Goal: Task Accomplishment & Management: Manage account settings

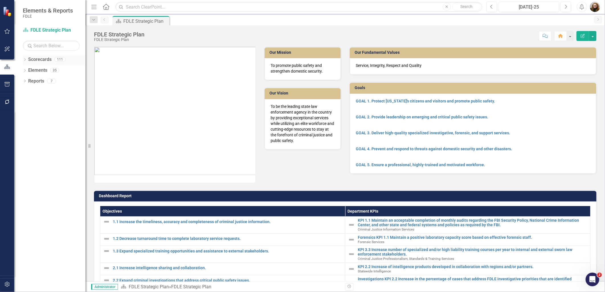
click at [24, 60] on icon "Dropdown" at bounding box center [25, 60] width 4 height 3
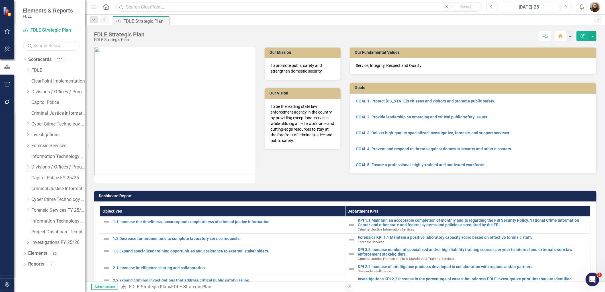
click at [26, 170] on div "Dropdown" at bounding box center [28, 167] width 4 height 5
click at [33, 178] on icon "Dropdown" at bounding box center [33, 177] width 4 height 3
click at [54, 199] on link "Criminal Justice Professionalism, Standards & Training Services FY 25/26" at bounding box center [64, 199] width 43 height 7
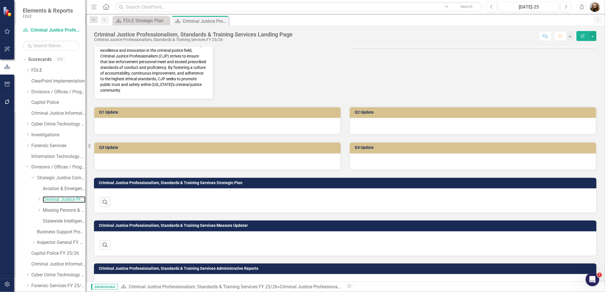
scroll to position [160, 0]
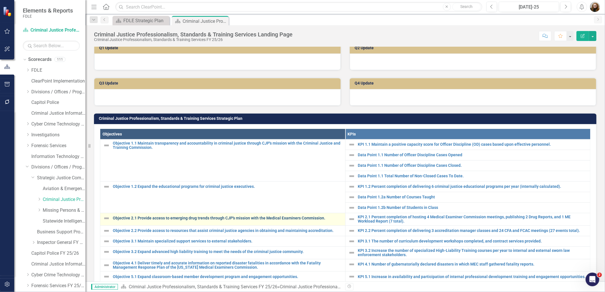
click at [150, 218] on link "Objective 2.1 Provide access to emerging drug trends through CJP's mission with…" at bounding box center [227, 218] width 229 height 4
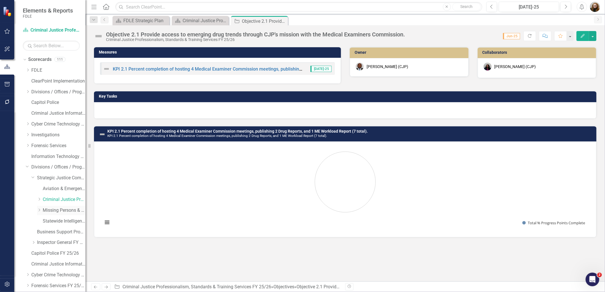
click at [73, 214] on div "Dropdown Missing Persons & Offender Enforcement FY 25/26" at bounding box center [61, 210] width 48 height 9
click at [71, 212] on link "Missing Persons & Offender Enforcement FY 25/26" at bounding box center [64, 210] width 43 height 7
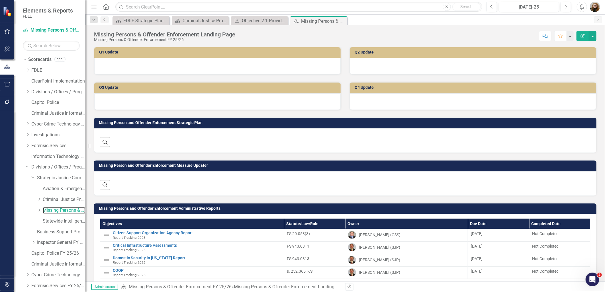
scroll to position [122, 0]
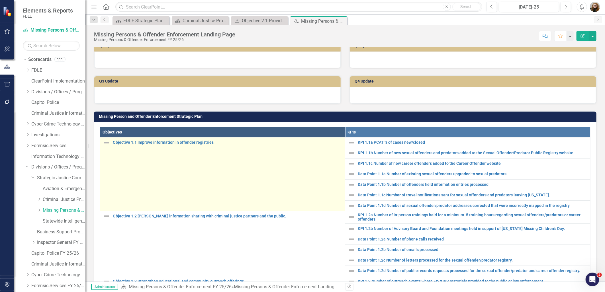
click at [185, 185] on td "Objective 1.1 Improve information in offender registries Link Map View Link Map…" at bounding box center [222, 174] width 245 height 74
click at [154, 145] on link "Objective 1.1 Improve information in offender registries" at bounding box center [227, 142] width 229 height 4
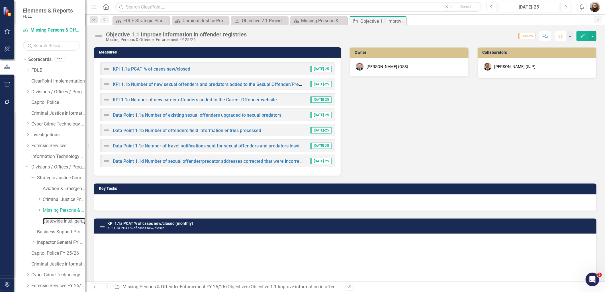
drag, startPoint x: 56, startPoint y: 223, endPoint x: 71, endPoint y: 217, distance: 16.1
click at [56, 223] on link "Statewide Intelligence FY 25/26" at bounding box center [64, 221] width 43 height 7
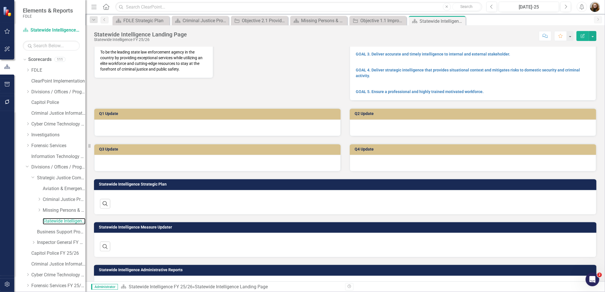
scroll to position [134, 0]
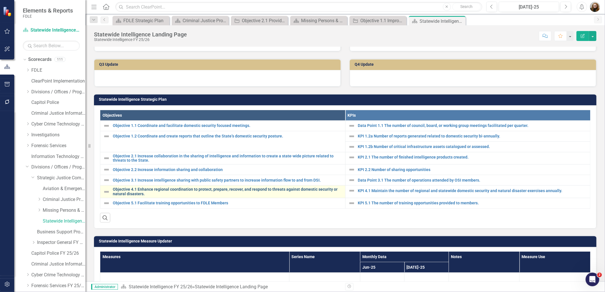
click at [159, 196] on link "Objective 4.1 Enhance regional coordination to protect, prepare, recover, and r…" at bounding box center [227, 191] width 229 height 9
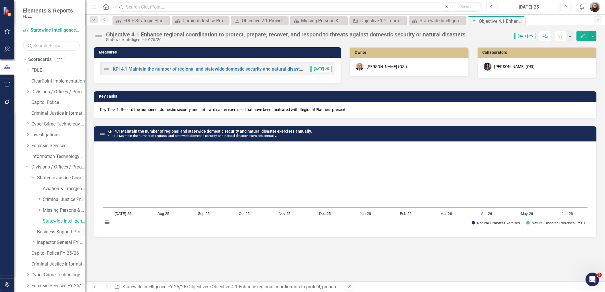
click at [49, 233] on link "Business Support Program FY 25/26" at bounding box center [61, 232] width 48 height 7
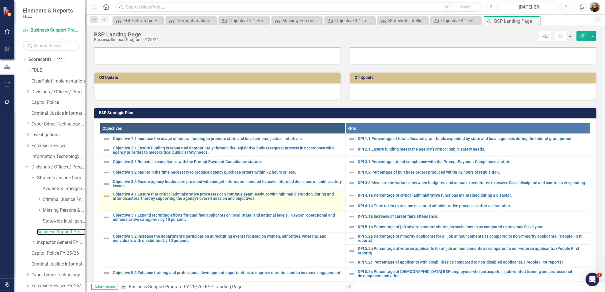
scroll to position [238, 0]
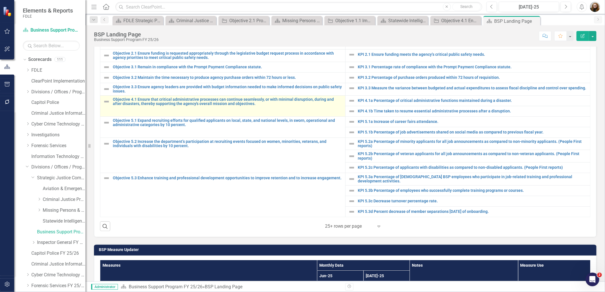
click at [143, 112] on td "Objective 4.1 Ensure that critical administrative processes can continue seamle…" at bounding box center [222, 105] width 245 height 21
click at [133, 106] on link "Objective 4.1 Ensure that critical administrative processes can continue seamle…" at bounding box center [227, 101] width 229 height 9
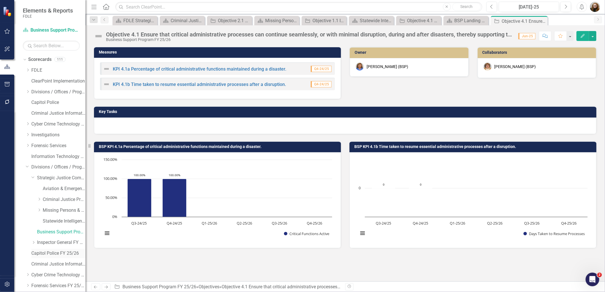
click at [46, 255] on link "Capitol Police FY 25/26" at bounding box center [58, 253] width 54 height 7
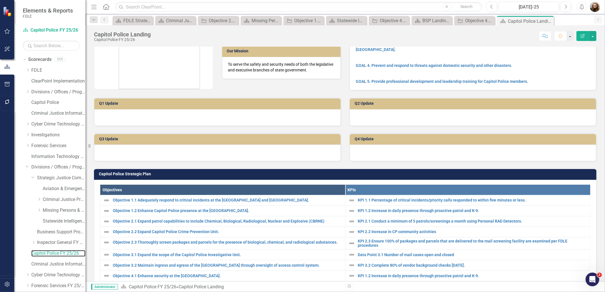
scroll to position [95, 0]
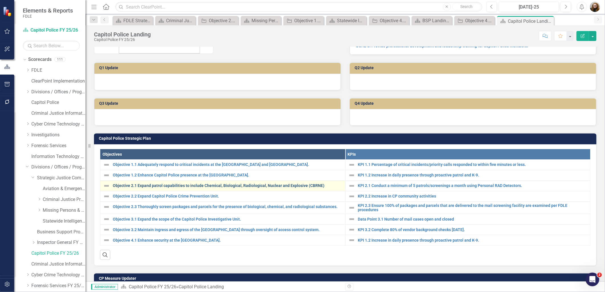
click at [161, 184] on link "Objective 2.1 Expand patrol capabilities to include Chemical, Biological, Radio…" at bounding box center [227, 186] width 229 height 4
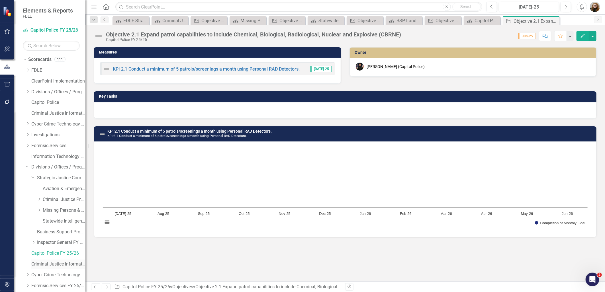
click at [46, 263] on link "Criminal Justice Information Services FY 25/26" at bounding box center [58, 264] width 54 height 7
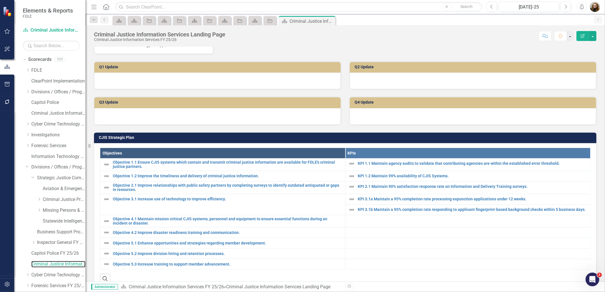
scroll to position [126, 0]
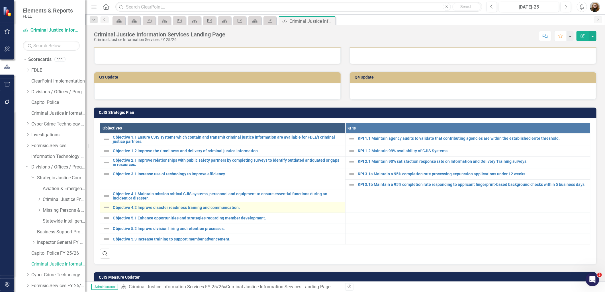
click at [156, 211] on div "Objective 4.2 Improve disaster readiness training and communication." at bounding box center [222, 207] width 239 height 7
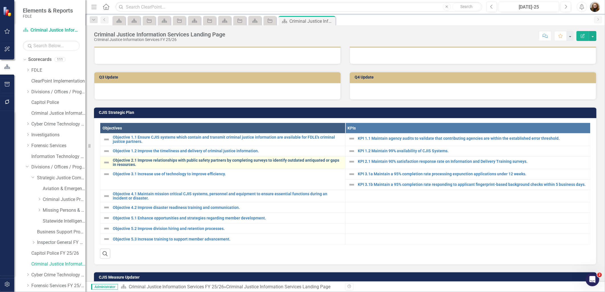
click at [167, 167] on link "Objective 2.1 Improve relationships with public safety partners by completing s…" at bounding box center [227, 162] width 229 height 9
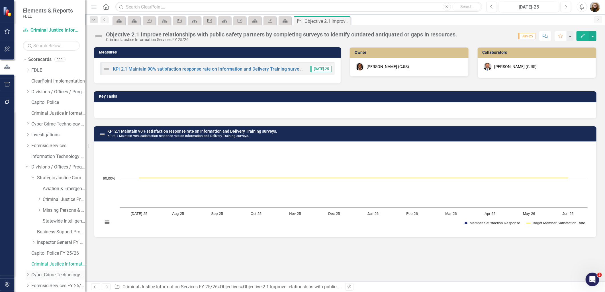
click at [49, 277] on link "Cyber Crime Technology & Telecommunications FY25/26" at bounding box center [58, 275] width 54 height 7
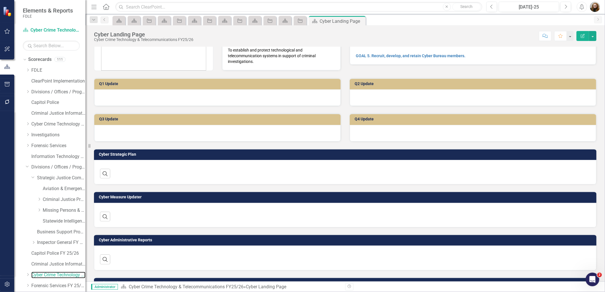
scroll to position [95, 0]
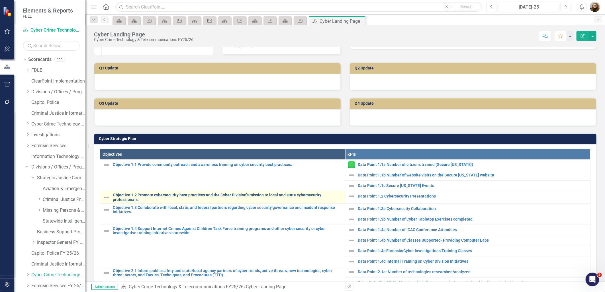
click at [163, 196] on link "Objective 1.2 Promote cybersecurity best practices and the Cyber Division’s mis…" at bounding box center [227, 197] width 229 height 9
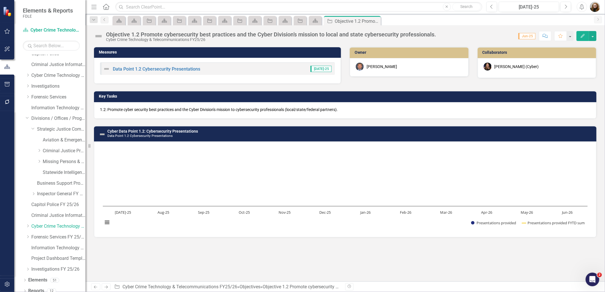
scroll to position [54, 0]
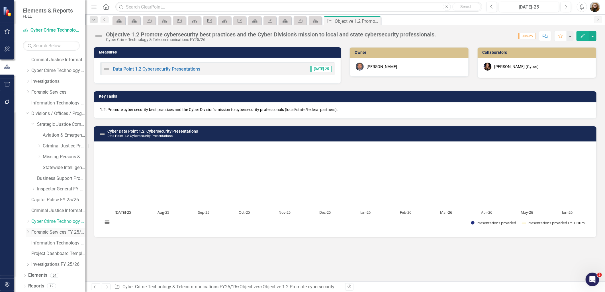
click at [49, 232] on link "Forensic Services FY 25/26" at bounding box center [58, 232] width 54 height 7
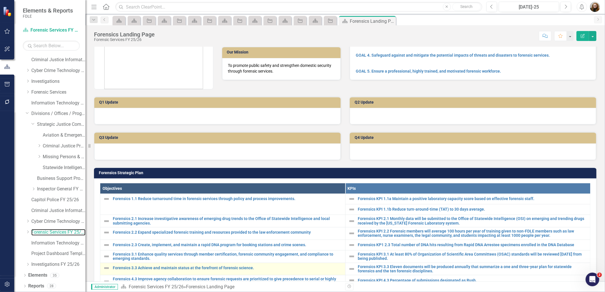
scroll to position [63, 0]
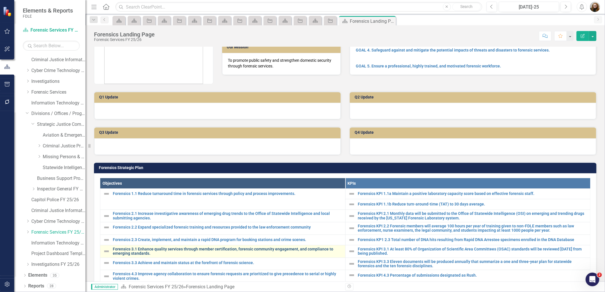
click at [161, 249] on link "Forensics 3.1 Enhance quality services through member certification, forensic c…" at bounding box center [227, 251] width 229 height 9
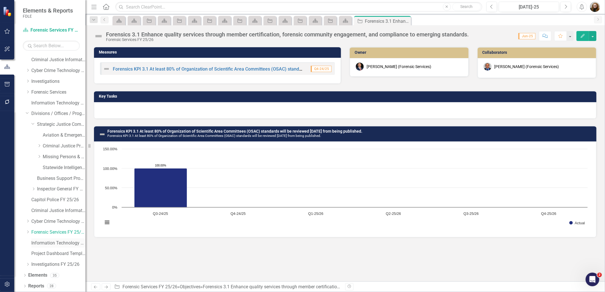
click at [39, 244] on link "Information Technology Services FY 25/26" at bounding box center [58, 243] width 54 height 7
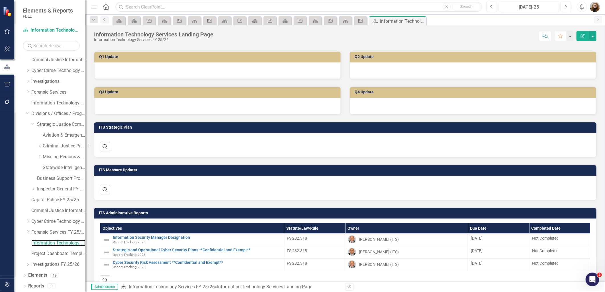
scroll to position [126, 0]
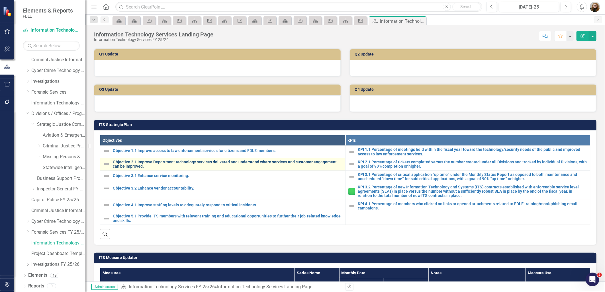
click at [130, 160] on link "Objective 2.1 Improve Department technology services delivered and understand w…" at bounding box center [227, 164] width 229 height 9
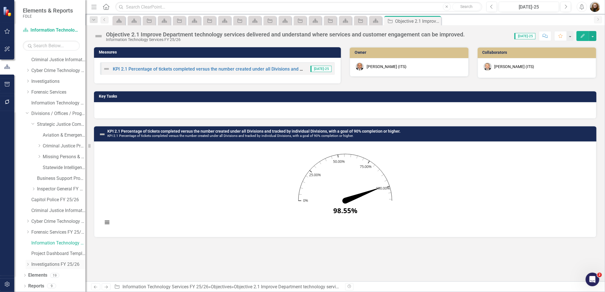
click at [36, 266] on link "Investigations FY 25/26" at bounding box center [58, 264] width 54 height 7
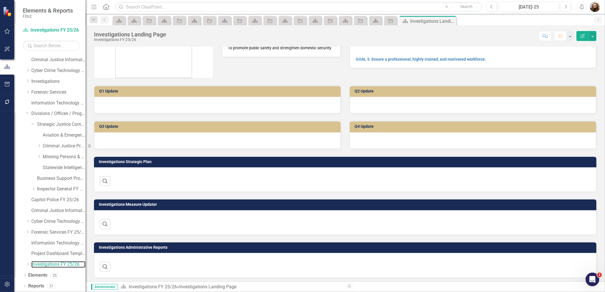
scroll to position [97, 0]
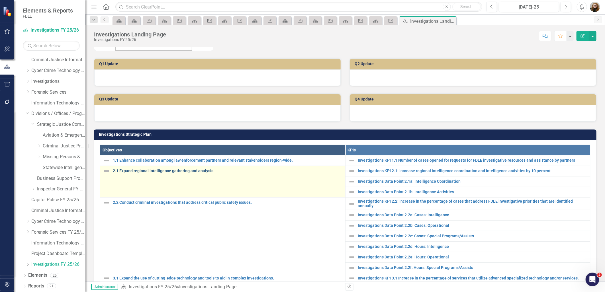
click at [141, 172] on link "2.1 Expand regional intelligence gathering and analysis." at bounding box center [227, 171] width 229 height 4
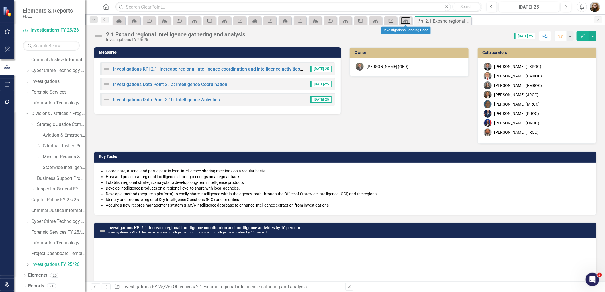
drag, startPoint x: 402, startPoint y: 19, endPoint x: 393, endPoint y: 19, distance: 8.8
click at [402, 19] on div "Scorecard" at bounding box center [405, 20] width 8 height 7
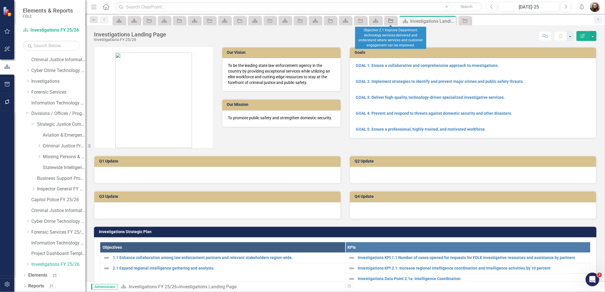
click at [390, 21] on icon "Objective" at bounding box center [391, 21] width 6 height 5
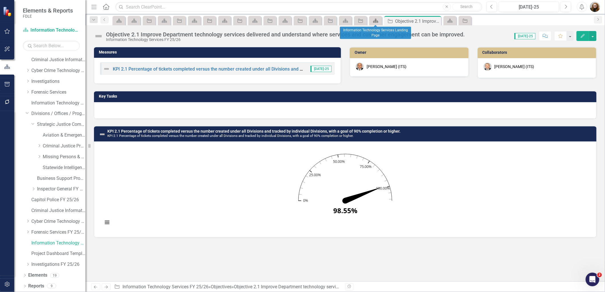
click at [377, 20] on icon at bounding box center [375, 21] width 5 height 4
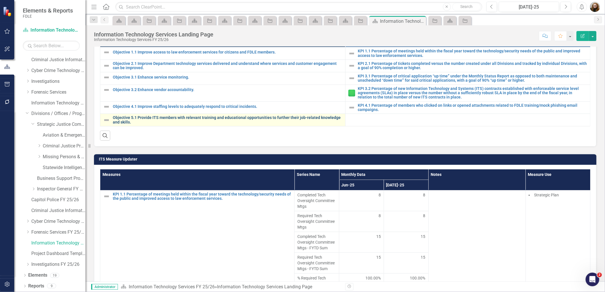
scroll to position [221, 0]
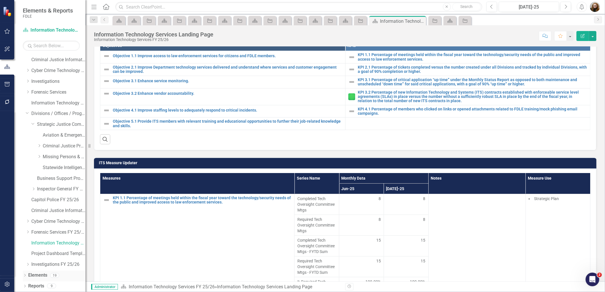
click at [42, 274] on link "Elements" at bounding box center [37, 275] width 19 height 7
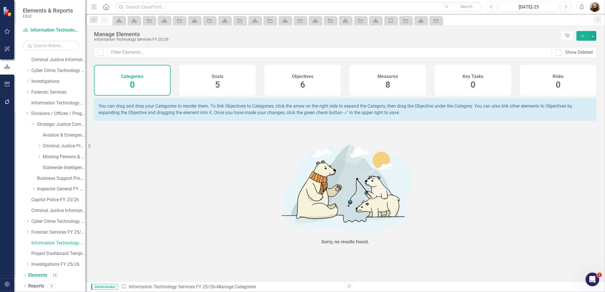
click at [322, 85] on div "Objectives 6" at bounding box center [302, 80] width 77 height 31
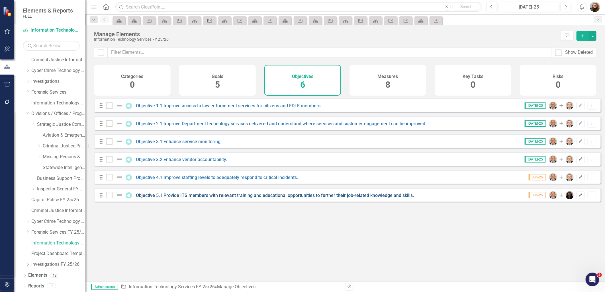
click at [392, 198] on link "Objective 5.1 Provide ITS members with relevant training and educational opport…" at bounding box center [275, 195] width 278 height 5
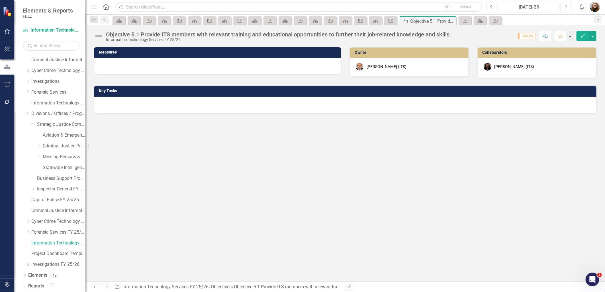
click at [504, 65] on div "Nicole Howard (ITS)" at bounding box center [514, 67] width 40 height 6
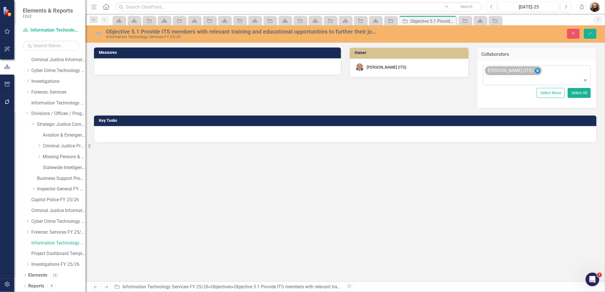
click at [534, 69] on icon "Remove Nicole Howard (ITS)" at bounding box center [536, 70] width 5 height 7
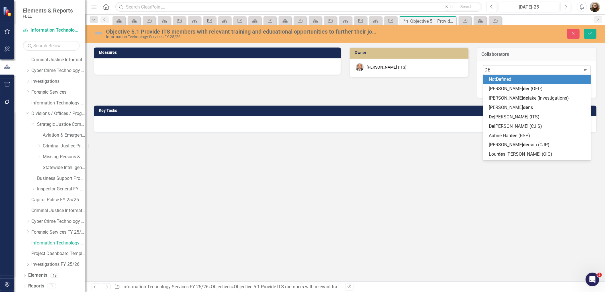
type input "DEN"
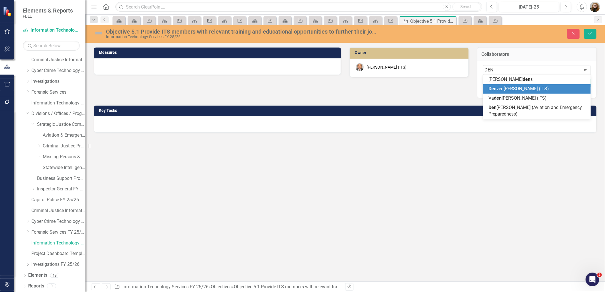
click at [529, 87] on span "Den ver Gordon (ITS)" at bounding box center [519, 88] width 60 height 5
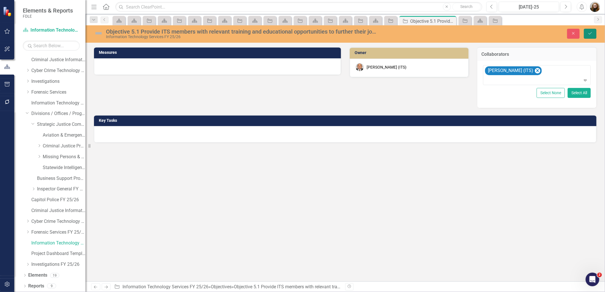
click at [590, 34] on icon "Save" at bounding box center [589, 33] width 5 height 4
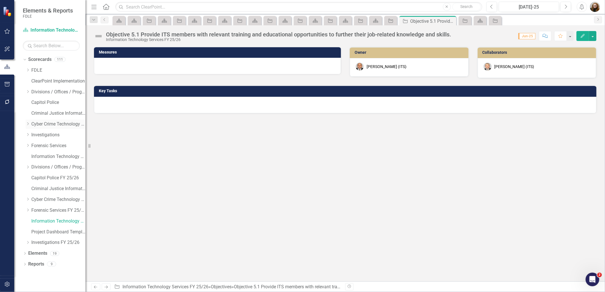
click at [26, 125] on icon "Dropdown" at bounding box center [28, 123] width 4 height 3
click at [139, 24] on div "Scorecard" at bounding box center [134, 20] width 13 height 9
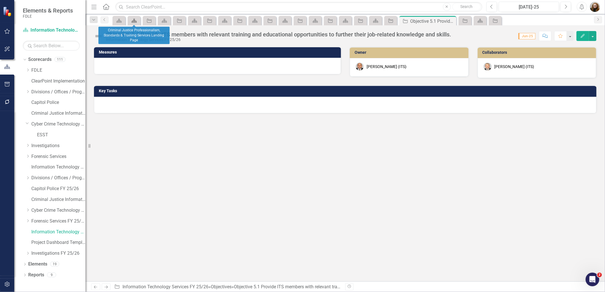
click at [138, 22] on link "Scorecard" at bounding box center [134, 20] width 10 height 7
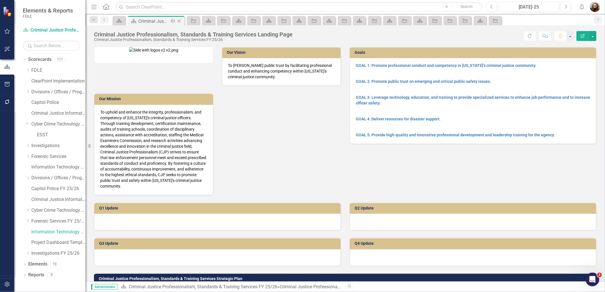
click at [180, 20] on icon "Close" at bounding box center [179, 21] width 6 height 5
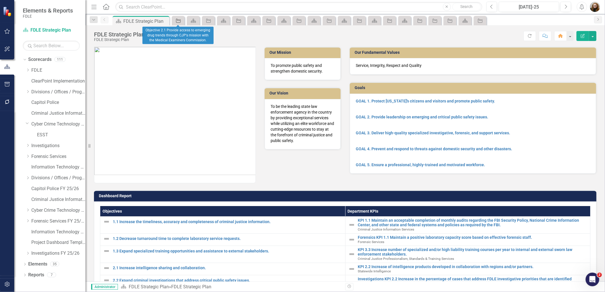
click at [181, 21] on icon "Objective" at bounding box center [178, 21] width 6 height 5
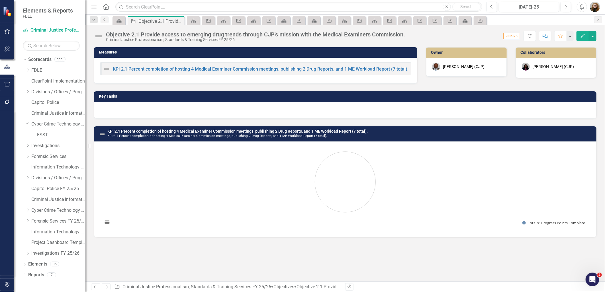
click at [0, 0] on icon "Close" at bounding box center [0, 0] width 0 height 0
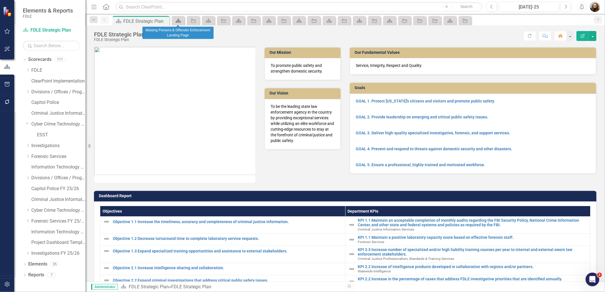
click at [181, 21] on icon "Scorecard" at bounding box center [178, 21] width 6 height 5
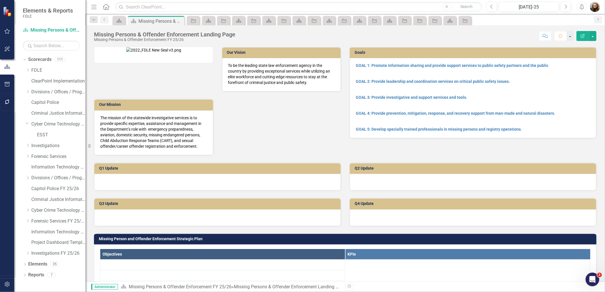
click at [0, 0] on icon "Close" at bounding box center [0, 0] width 0 height 0
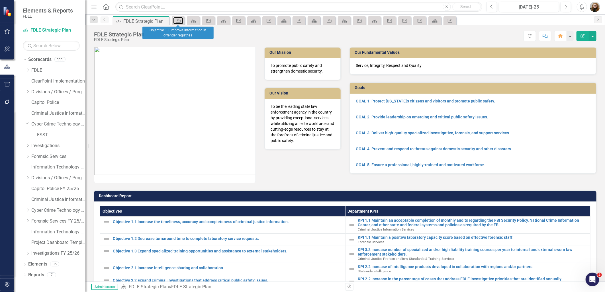
click at [181, 21] on icon "Objective" at bounding box center [178, 21] width 6 height 5
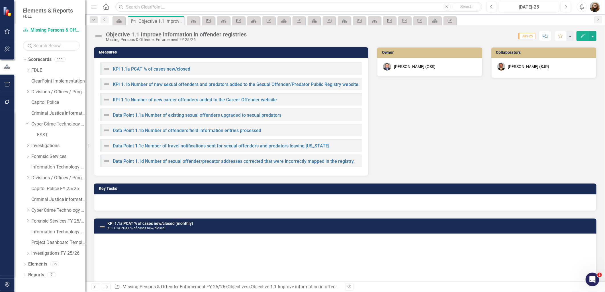
click at [0, 0] on icon "Close" at bounding box center [0, 0] width 0 height 0
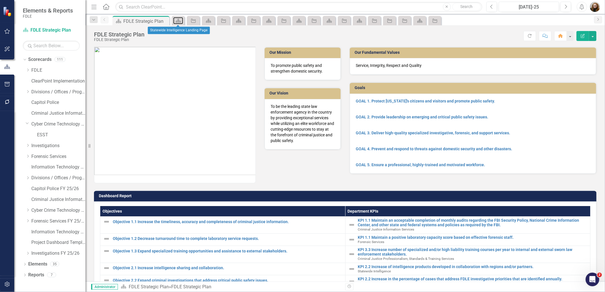
click at [181, 21] on icon "Scorecard" at bounding box center [178, 21] width 6 height 5
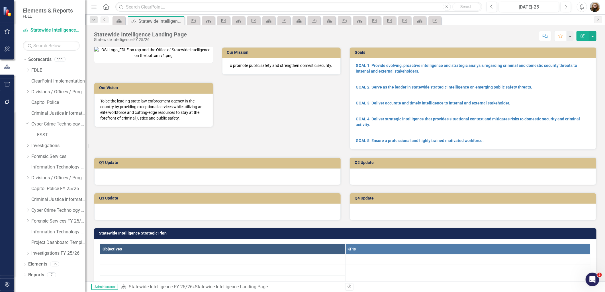
click at [0, 0] on icon "Close" at bounding box center [0, 0] width 0 height 0
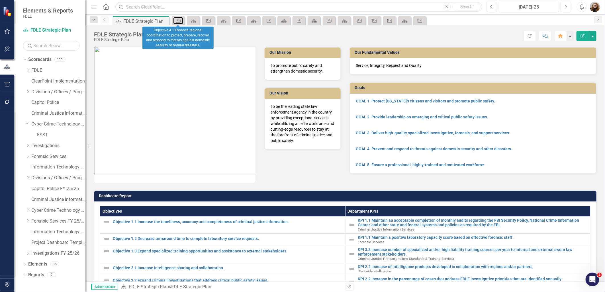
click at [181, 21] on icon "Objective" at bounding box center [178, 21] width 6 height 5
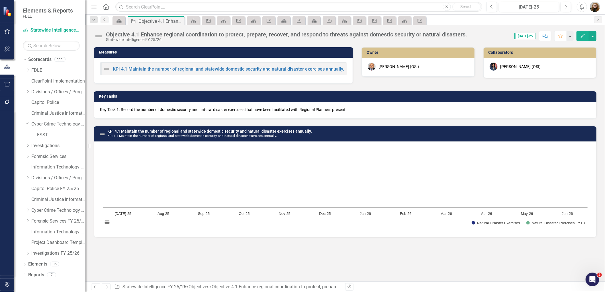
click at [0, 0] on icon "Close" at bounding box center [0, 0] width 0 height 0
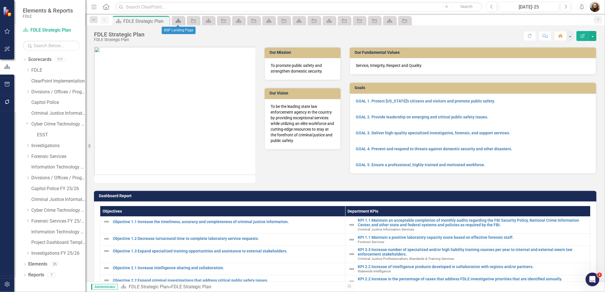
click at [181, 20] on icon "Scorecard" at bounding box center [178, 21] width 6 height 5
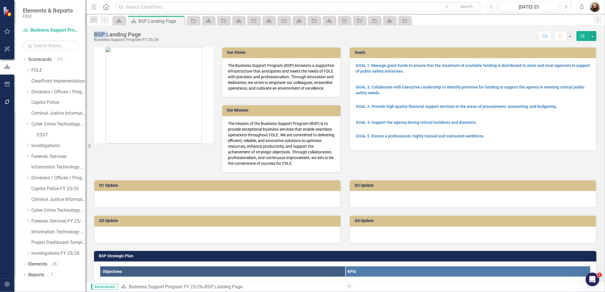
click at [0, 0] on icon "Close" at bounding box center [0, 0] width 0 height 0
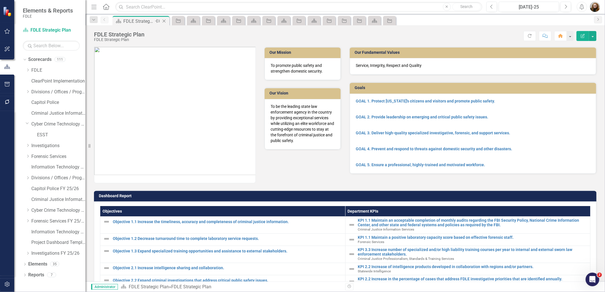
click at [162, 19] on icon "Close" at bounding box center [164, 21] width 6 height 5
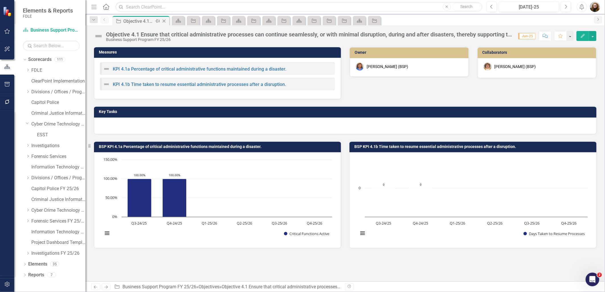
click at [165, 20] on icon at bounding box center [164, 21] width 3 height 3
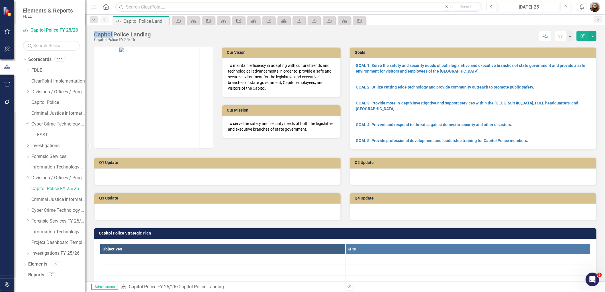
click at [0, 0] on icon at bounding box center [0, 0] width 0 height 0
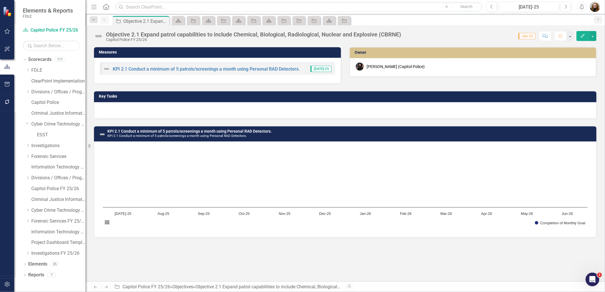
click at [0, 0] on icon at bounding box center [0, 0] width 0 height 0
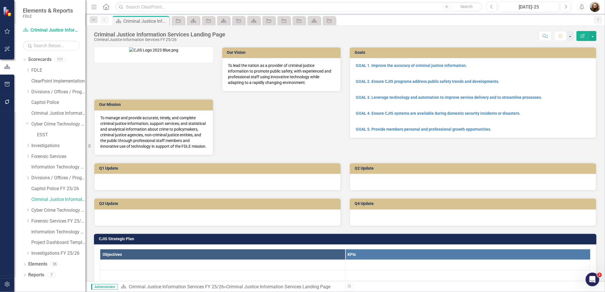
click at [0, 0] on icon at bounding box center [0, 0] width 0 height 0
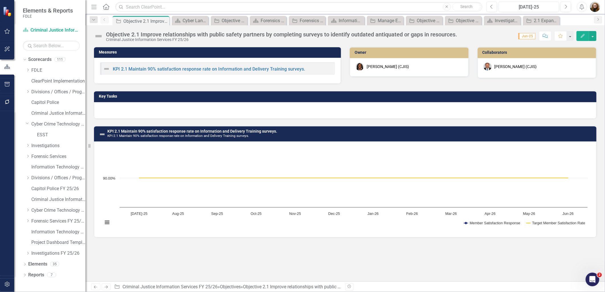
click at [0, 0] on icon at bounding box center [0, 0] width 0 height 0
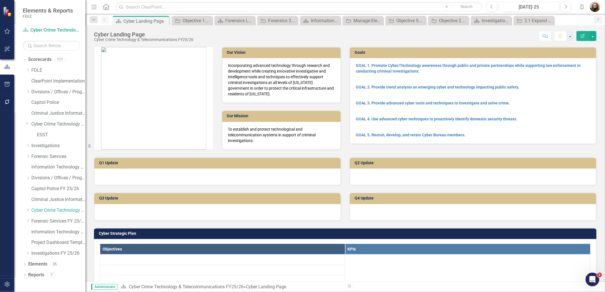
click at [0, 0] on icon at bounding box center [0, 0] width 0 height 0
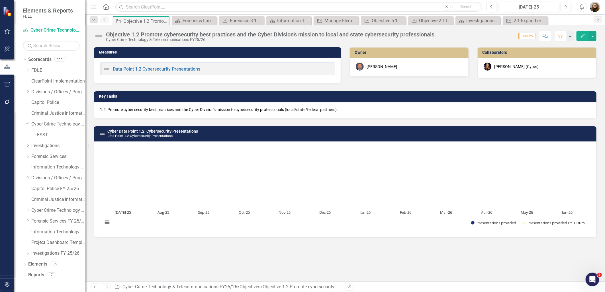
click at [0, 0] on icon at bounding box center [0, 0] width 0 height 0
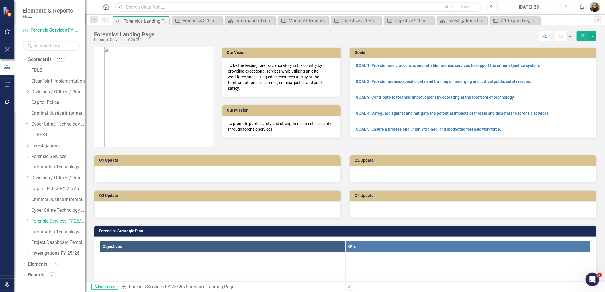
click at [0, 0] on icon at bounding box center [0, 0] width 0 height 0
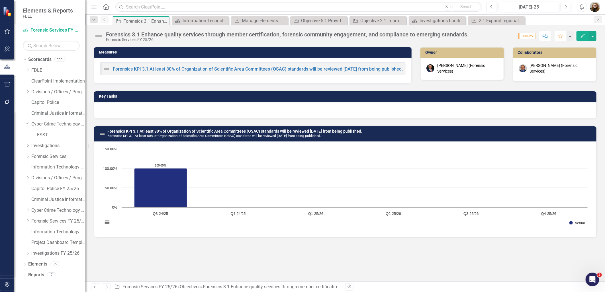
click at [0, 0] on icon at bounding box center [0, 0] width 0 height 0
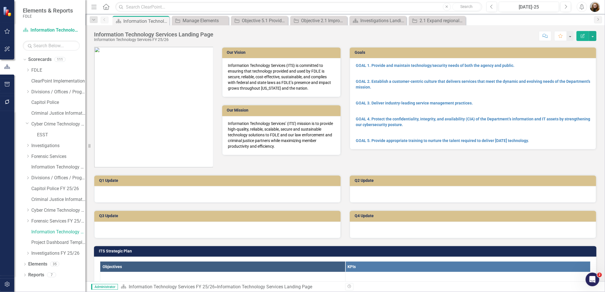
click at [0, 0] on icon at bounding box center [0, 0] width 0 height 0
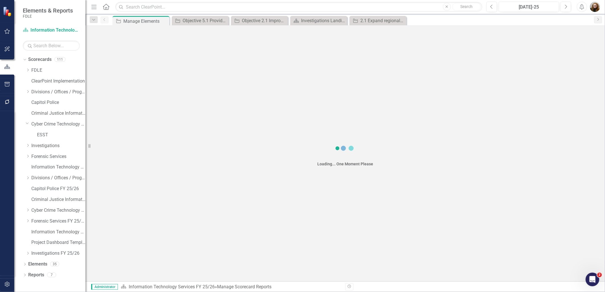
click at [0, 0] on icon at bounding box center [0, 0] width 0 height 0
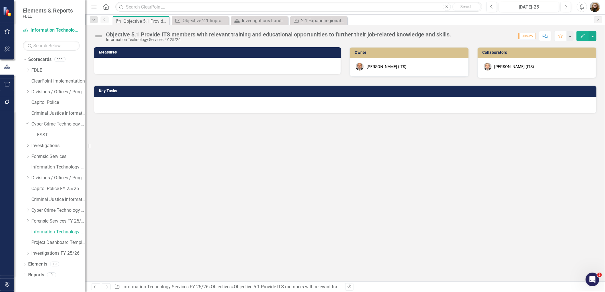
click at [0, 0] on icon at bounding box center [0, 0] width 0 height 0
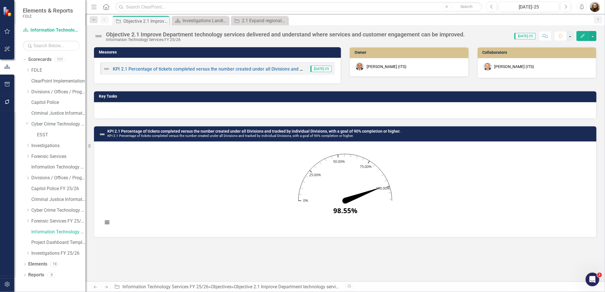
click at [0, 0] on icon at bounding box center [0, 0] width 0 height 0
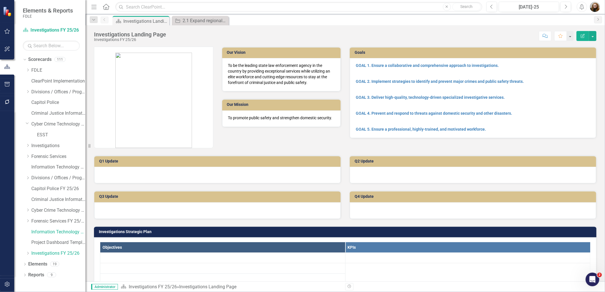
click at [0, 0] on icon at bounding box center [0, 0] width 0 height 0
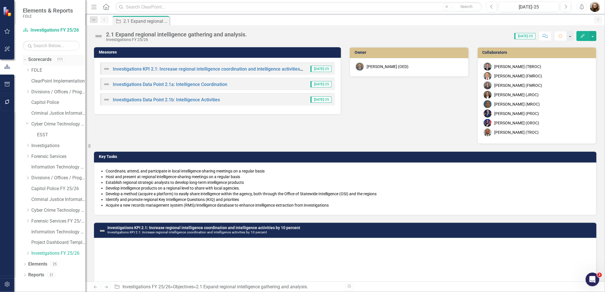
click at [28, 60] on link "Scorecards" at bounding box center [39, 59] width 23 height 7
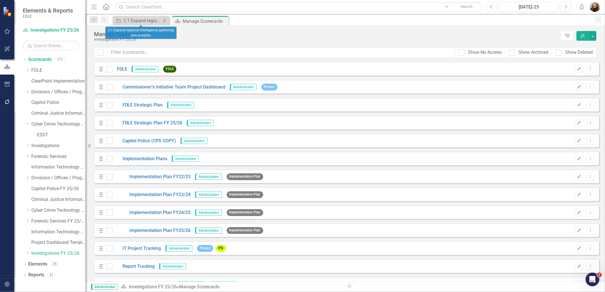
click at [164, 20] on icon at bounding box center [164, 20] width 3 height 3
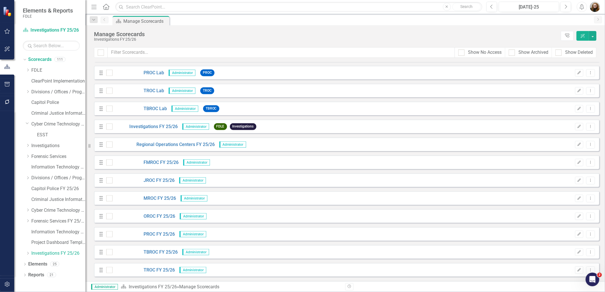
scroll to position [1771, 0]
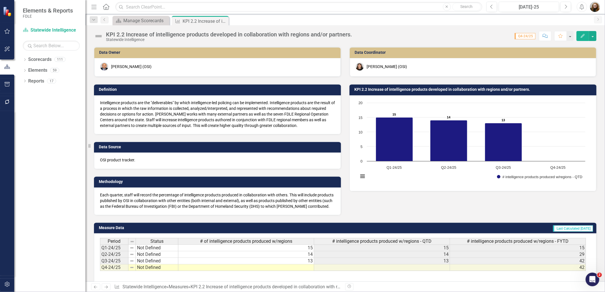
click at [309, 267] on td at bounding box center [246, 267] width 136 height 7
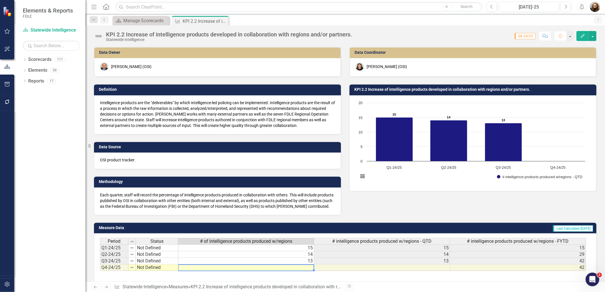
click at [309, 267] on td at bounding box center [246, 267] width 136 height 7
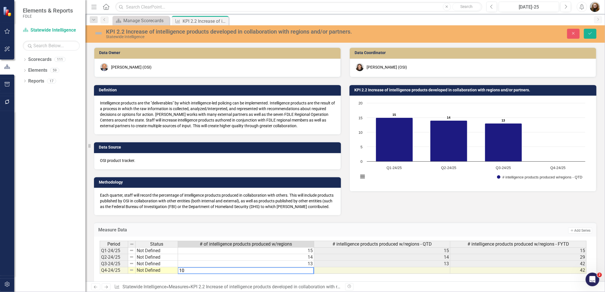
type textarea "10"
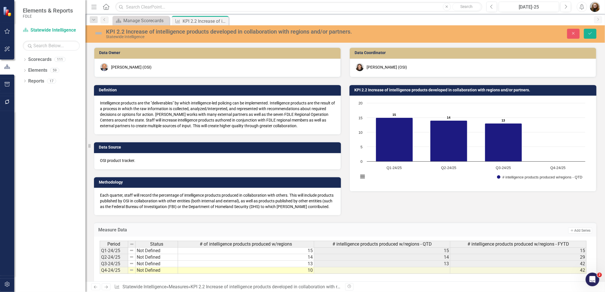
click at [487, 220] on div "Measure Data Add Add Series Period Status # of intelligence products produced w…" at bounding box center [345, 261] width 511 height 91
click at [450, 210] on div "Data Owner [PERSON_NAME] (OSI) Definition Intelligence products are the "delive…" at bounding box center [345, 128] width 511 height 176
click at [442, 268] on td at bounding box center [382, 270] width 136 height 7
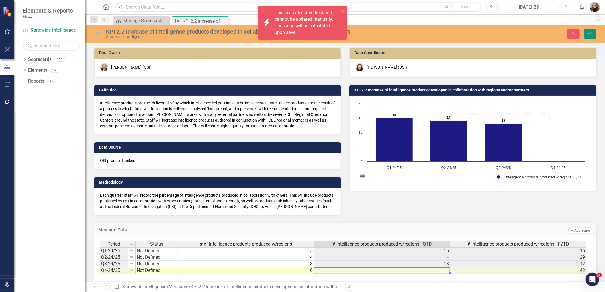
click at [589, 34] on icon "submit" at bounding box center [589, 33] width 3 height 2
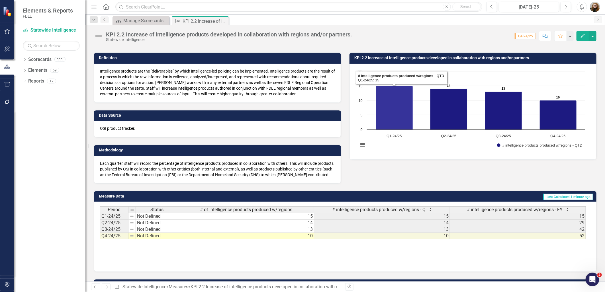
scroll to position [61, 0]
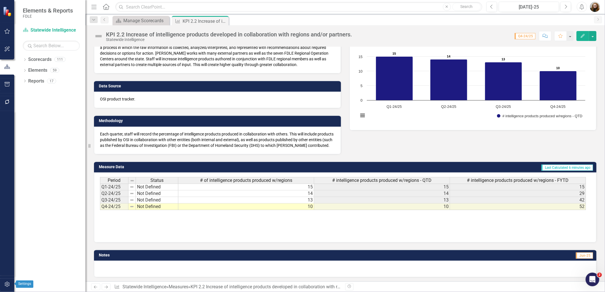
click at [6, 283] on icon "button" at bounding box center [7, 284] width 6 height 5
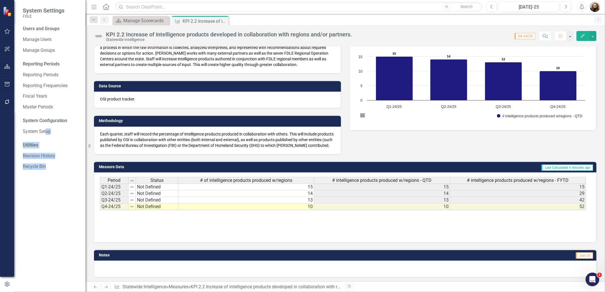
drag, startPoint x: 46, startPoint y: 135, endPoint x: 50, endPoint y: 192, distance: 57.0
click at [50, 192] on div "Users and Groups Manage Users Manage Groups Reporting Periods Reporting Periods…" at bounding box center [49, 159] width 71 height 266
drag, startPoint x: 50, startPoint y: 192, endPoint x: 48, endPoint y: 212, distance: 20.2
click at [48, 212] on div "Users and Groups Manage Users Manage Groups Reporting Periods Reporting Periods…" at bounding box center [49, 159] width 71 height 266
click at [7, 83] on icon "button" at bounding box center [7, 84] width 6 height 5
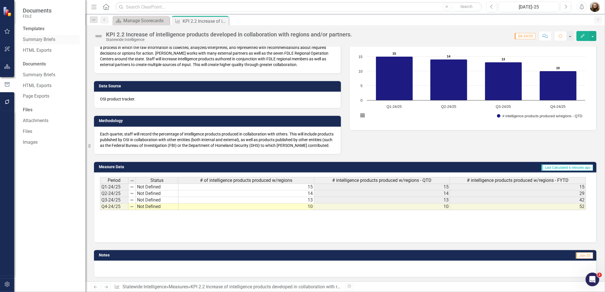
click at [38, 39] on link "Summary Briefs" at bounding box center [51, 39] width 57 height 7
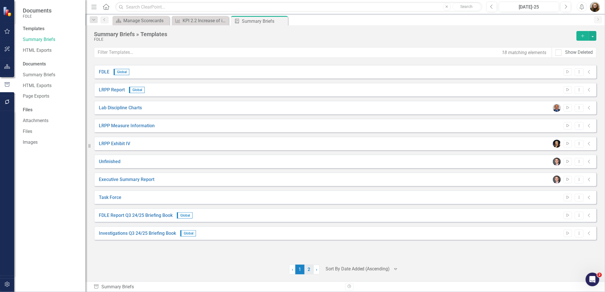
click at [308, 267] on link "2" at bounding box center [308, 270] width 9 height 10
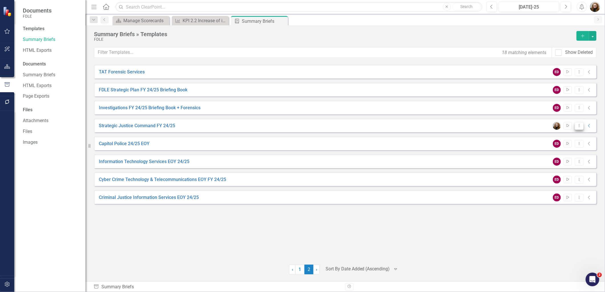
click at [581, 127] on button "Dropdown Menu" at bounding box center [579, 126] width 9 height 8
click at [565, 157] on link "Edit Edit Template" at bounding box center [556, 156] width 53 height 11
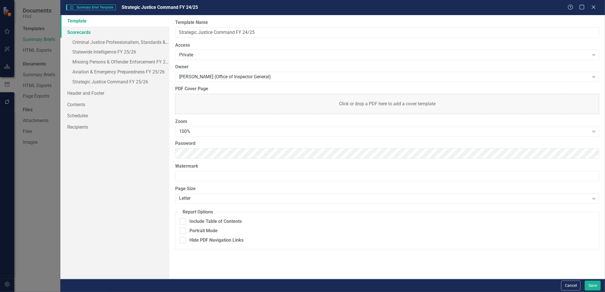
click at [85, 33] on link "Scorecards" at bounding box center [114, 31] width 109 height 11
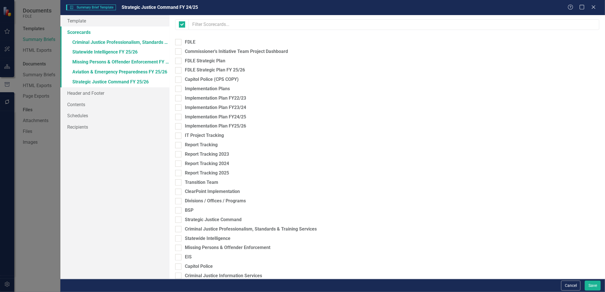
checkbox input "false"
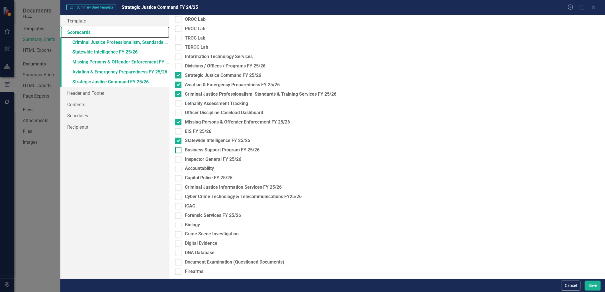
scroll to position [538, 0]
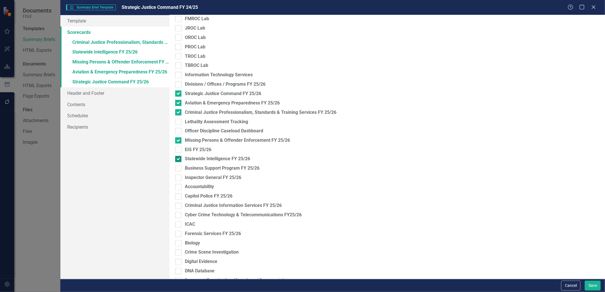
click at [176, 159] on input "Statewide Intelligence FY 25/26" at bounding box center [177, 158] width 4 height 4
checkbox input "false"
click at [177, 141] on input "Missing Persons & Offender Enforcement FY 25/26" at bounding box center [177, 140] width 4 height 4
checkbox input "false"
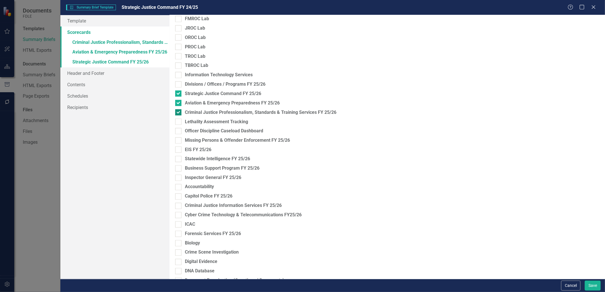
click at [179, 112] on div at bounding box center [178, 112] width 6 height 6
click at [179, 112] on input "Criminal Justice Professionalism, Standards & Training Services FY 25/26" at bounding box center [177, 111] width 4 height 4
checkbox input "false"
click at [179, 103] on div at bounding box center [178, 103] width 6 height 6
click at [179, 103] on input "Aviation & Emergency Preparedness FY 25/26" at bounding box center [177, 102] width 4 height 4
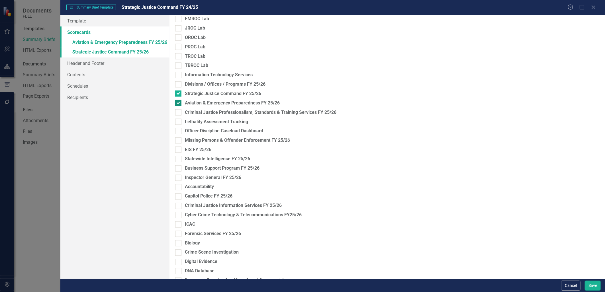
checkbox input "false"
click at [180, 93] on div at bounding box center [178, 94] width 6 height 6
click at [179, 93] on input "Strategic Justice Command FY 25/26" at bounding box center [177, 93] width 4 height 4
checkbox input "false"
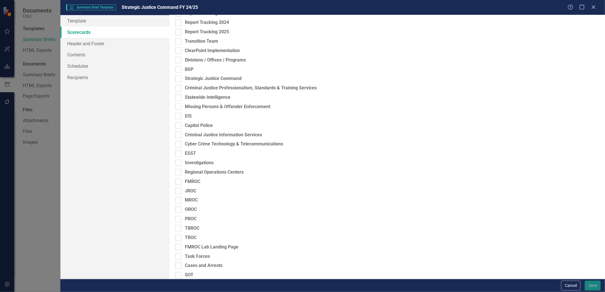
scroll to position [133, 0]
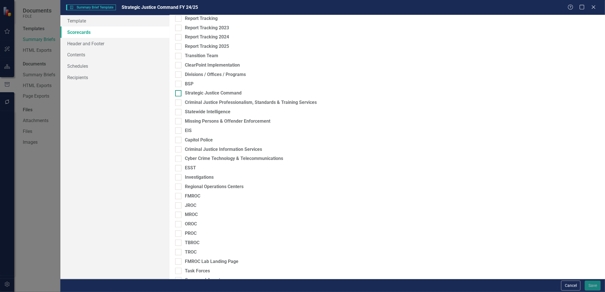
click at [178, 94] on div at bounding box center [178, 93] width 6 height 6
click at [178, 94] on input "Strategic Justice Command" at bounding box center [177, 92] width 4 height 4
checkbox input "true"
click at [177, 106] on div "Please select the scorecards you would like to include below. Once you select t…" at bounding box center [386, 147] width 435 height 264
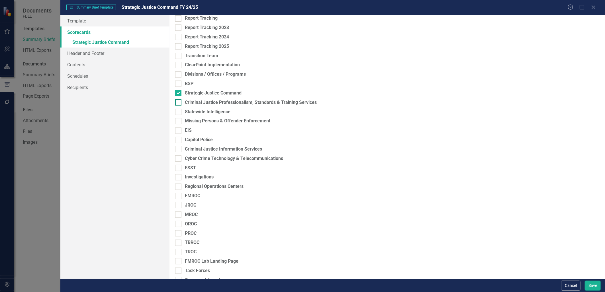
click at [178, 104] on div at bounding box center [178, 102] width 6 height 6
click at [178, 103] on input "Criminal Justice Professionalism, Standards & Training Services" at bounding box center [177, 101] width 4 height 4
checkbox input "true"
click at [176, 122] on div at bounding box center [178, 121] width 6 height 6
click at [176, 122] on input "Missing Persons & Offender Enforcement" at bounding box center [177, 120] width 4 height 4
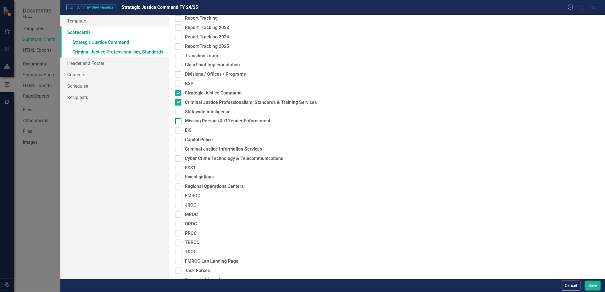
checkbox input "true"
click at [178, 114] on div at bounding box center [178, 112] width 6 height 6
click at [178, 112] on input "Statewide Intelligence" at bounding box center [177, 111] width 4 height 4
checkbox input "true"
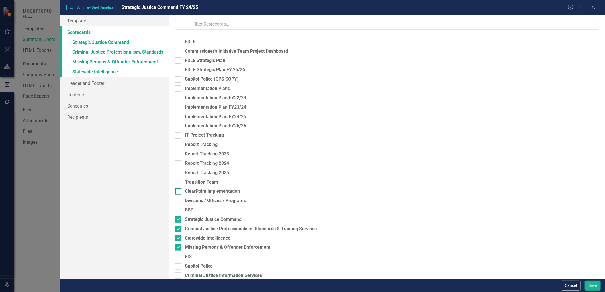
scroll to position [0, 0]
click at [83, 32] on link "Scorecards" at bounding box center [114, 31] width 109 height 11
click at [71, 34] on link "Scorecards" at bounding box center [114, 31] width 109 height 11
click at [89, 32] on link "Scorecards" at bounding box center [114, 31] width 109 height 11
click at [98, 43] on link "» Strategic Justice Command" at bounding box center [114, 43] width 109 height 10
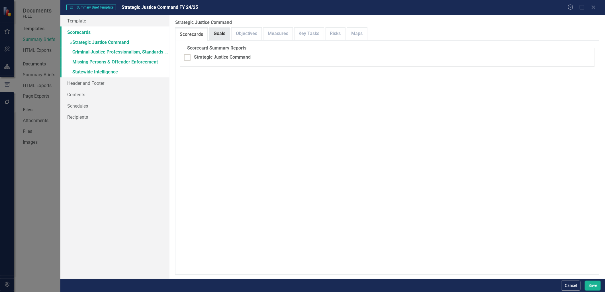
click at [220, 35] on link "Goals" at bounding box center [219, 34] width 20 height 12
click at [245, 34] on link "Objectives" at bounding box center [246, 34] width 30 height 12
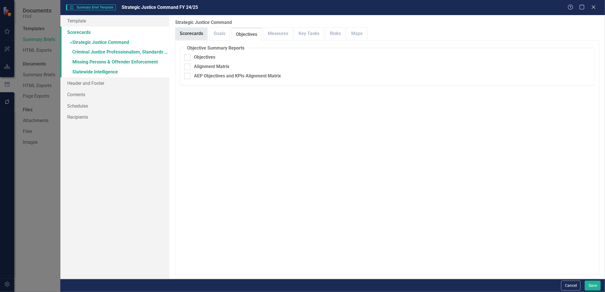
click at [194, 30] on link "Scorecards" at bounding box center [191, 34] width 32 height 12
click at [185, 59] on div at bounding box center [187, 57] width 6 height 6
click at [185, 58] on input "Strategic Justice Command" at bounding box center [186, 56] width 4 height 4
checkbox input "true"
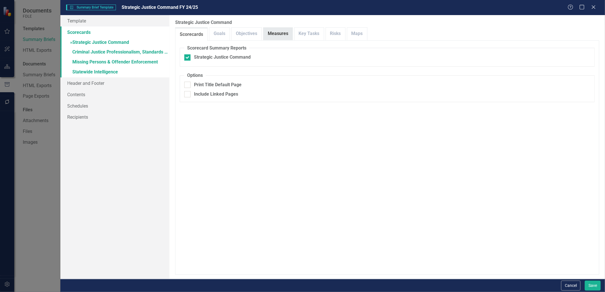
click at [268, 33] on link "Measures" at bounding box center [277, 34] width 29 height 12
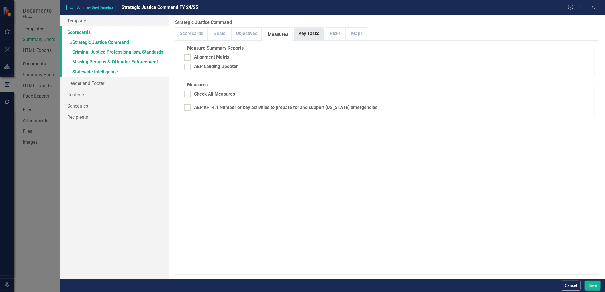
click at [303, 33] on link "Key Tasks" at bounding box center [308, 34] width 29 height 12
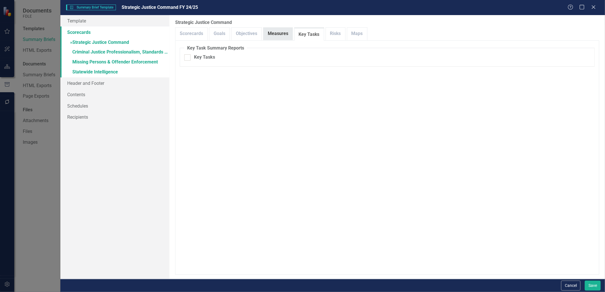
click at [278, 35] on link "Measures" at bounding box center [277, 34] width 29 height 12
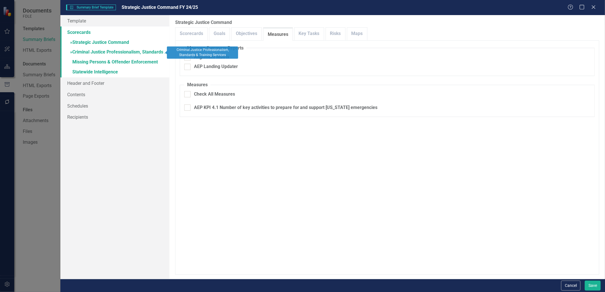
click at [108, 55] on link "» Criminal Justice Professionalism, Standards & Training Services" at bounding box center [114, 53] width 109 height 10
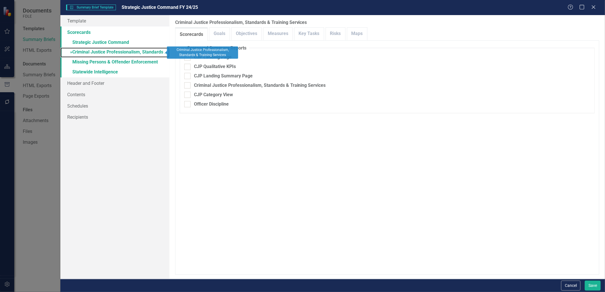
checkbox input "false"
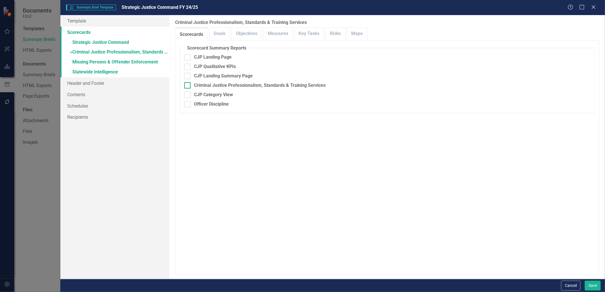
click at [187, 88] on div at bounding box center [187, 85] width 6 height 6
click at [187, 86] on input "Criminal Justice Professionalism, Standards & Training Services" at bounding box center [186, 84] width 4 height 4
checkbox input "true"
click at [236, 32] on link "Objectives" at bounding box center [246, 34] width 30 height 12
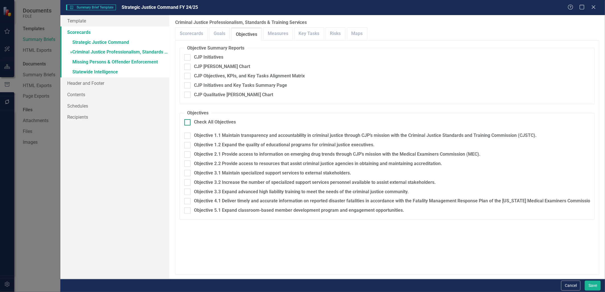
click at [186, 121] on input "Check All Objectives" at bounding box center [186, 121] width 4 height 4
checkbox input "true"
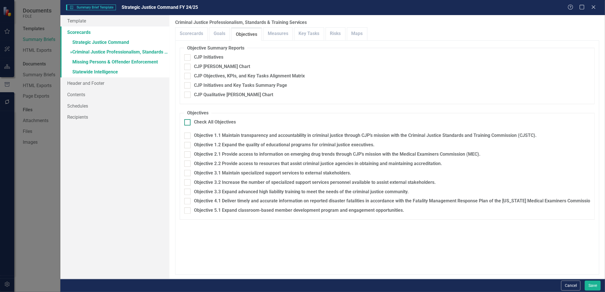
checkbox input "true"
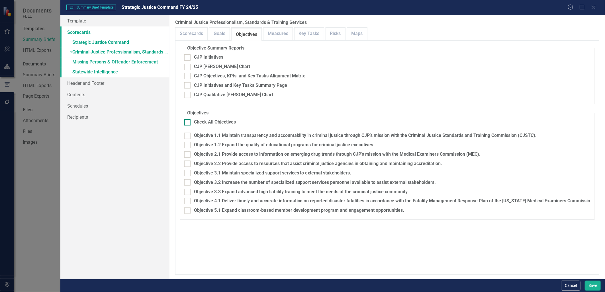
checkbox input "true"
click at [272, 33] on link "Measures" at bounding box center [277, 34] width 29 height 12
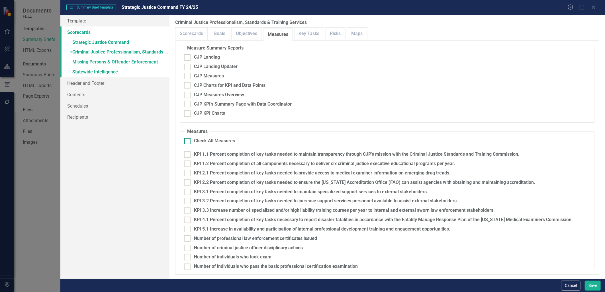
click at [190, 143] on div at bounding box center [187, 141] width 6 height 6
click at [188, 142] on input "Check All Measures" at bounding box center [186, 140] width 4 height 4
checkbox input "true"
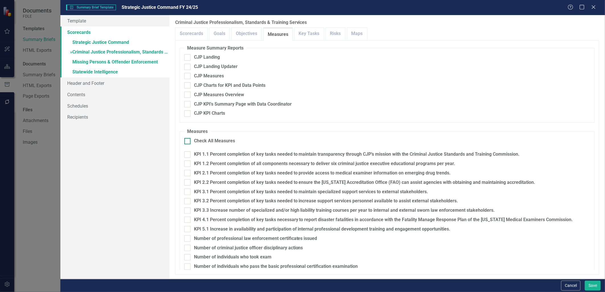
checkbox input "true"
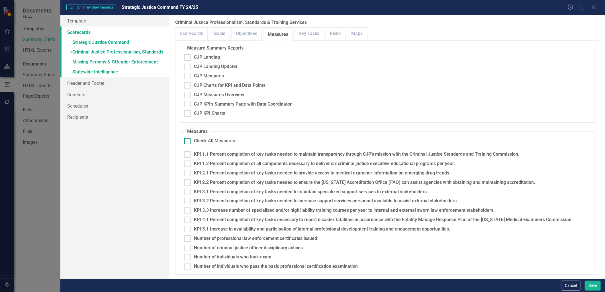
checkbox input "true"
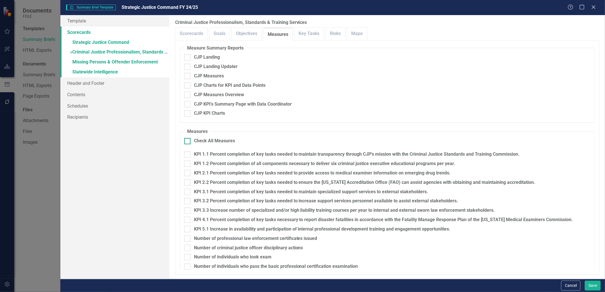
checkbox input "true"
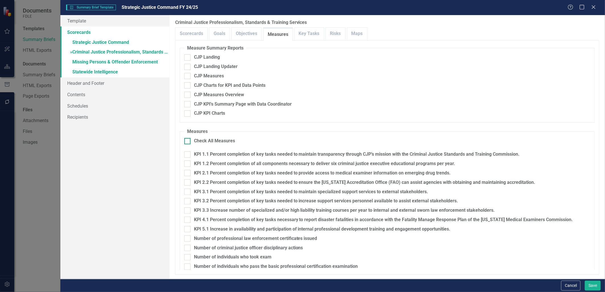
checkbox input "true"
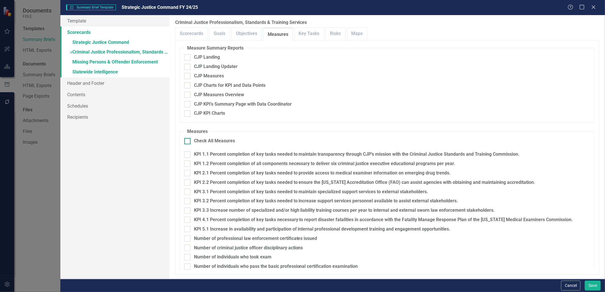
checkbox input "true"
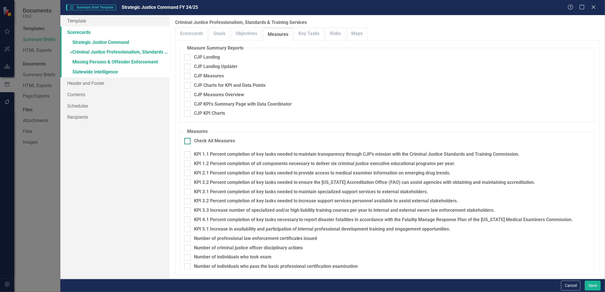
checkbox input "true"
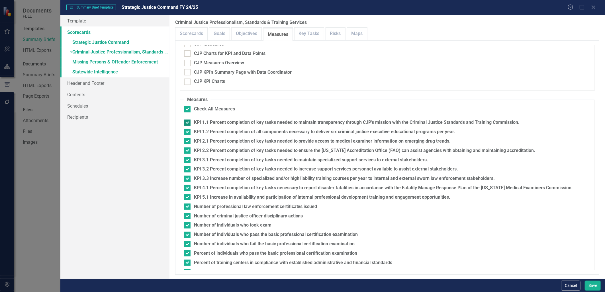
scroll to position [183, 0]
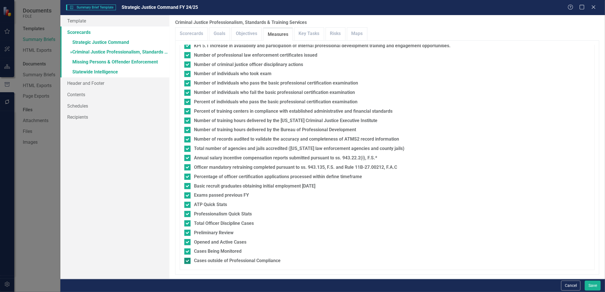
click at [187, 260] on input "Cases outside of Professional Compliance" at bounding box center [186, 260] width 4 height 4
checkbox input "false"
click at [187, 250] on input "Cases Being Monitored" at bounding box center [186, 251] width 4 height 4
checkbox input "false"
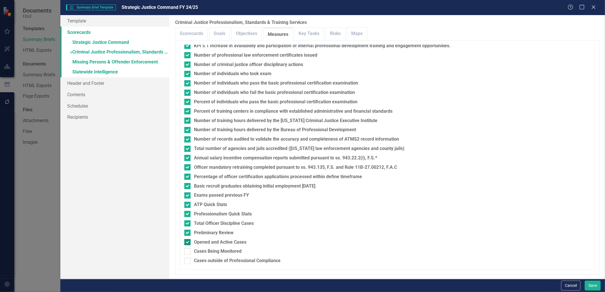
click at [187, 240] on input "Opened and Active Cases" at bounding box center [186, 241] width 4 height 4
checkbox input "false"
click at [187, 232] on input "Preliminary Review" at bounding box center [186, 232] width 4 height 4
checkbox input "false"
click at [187, 226] on div at bounding box center [187, 223] width 6 height 6
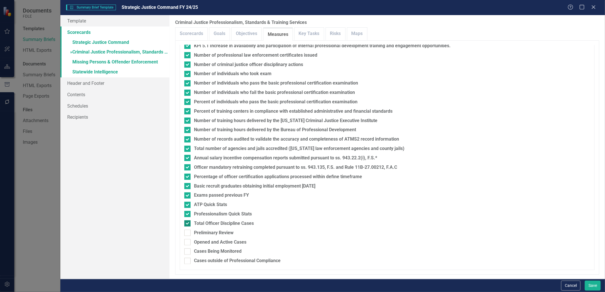
click at [187, 224] on input "Total Officer Discipline Cases" at bounding box center [186, 222] width 4 height 4
checkbox input "false"
click at [187, 216] on div at bounding box center [187, 214] width 6 height 6
click at [187, 215] on input "Professionalism Quick Stats" at bounding box center [186, 213] width 4 height 4
checkbox input "false"
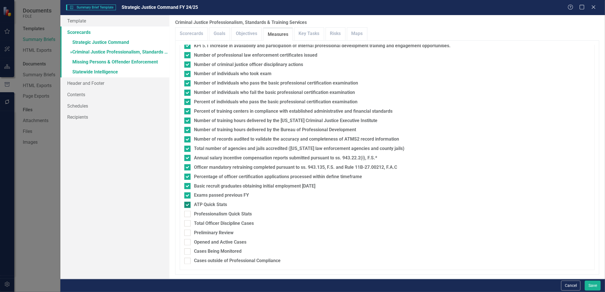
click at [186, 205] on input "ATP Quick Stats" at bounding box center [186, 204] width 4 height 4
checkbox input "false"
click at [186, 194] on input "Exams passed previous FY" at bounding box center [186, 194] width 4 height 4
checkbox input "false"
click at [187, 184] on input "Basic recruit graduates obtaining initial employment [DATE]" at bounding box center [186, 185] width 4 height 4
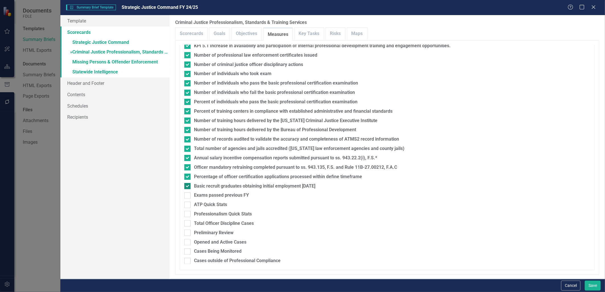
checkbox input "false"
click at [187, 175] on input "Percentage of officer certification applications processed within define timefr…" at bounding box center [186, 176] width 4 height 4
checkbox input "false"
click at [186, 167] on input "Officer mandatory retraining completed pursuant to ss. 943.135, F.S. and Rule 1…" at bounding box center [186, 166] width 4 height 4
checkbox input "false"
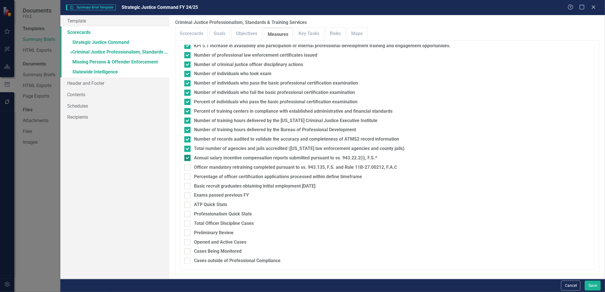
click at [186, 161] on div at bounding box center [187, 158] width 6 height 6
click at [186, 159] on input "Annual salary incentive compensation reports submitted pursuant to ss. 943.22.2…" at bounding box center [186, 157] width 4 height 4
checkbox input "false"
click at [187, 151] on div at bounding box center [187, 149] width 6 height 6
click at [187, 149] on input "Total number of agencies and jails accredited ([US_STATE] law enforcement agenc…" at bounding box center [186, 148] width 4 height 4
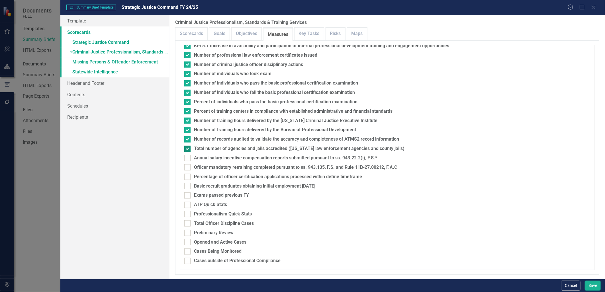
checkbox input "false"
click at [190, 136] on div at bounding box center [187, 139] width 6 height 6
click at [188, 136] on input "Number of records audited to validate the accuracy and completeness of ATMS2 re…" at bounding box center [186, 138] width 4 height 4
checkbox input "false"
click at [189, 128] on div at bounding box center [187, 130] width 6 height 6
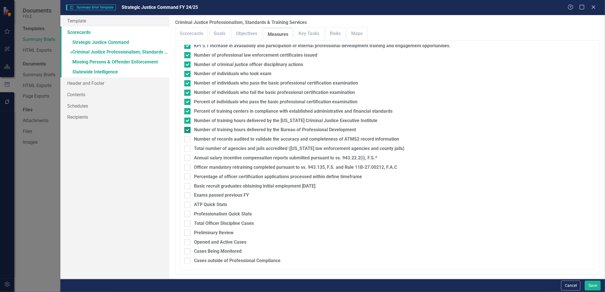
click at [188, 128] on input "Number of training hours delivered by the Bureau of Professional Development" at bounding box center [186, 129] width 4 height 4
checkbox input "false"
click at [188, 117] on fieldset "Measures Check All Measures KPI 1.1 Percent completion of key tasks needed to m…" at bounding box center [387, 107] width 415 height 325
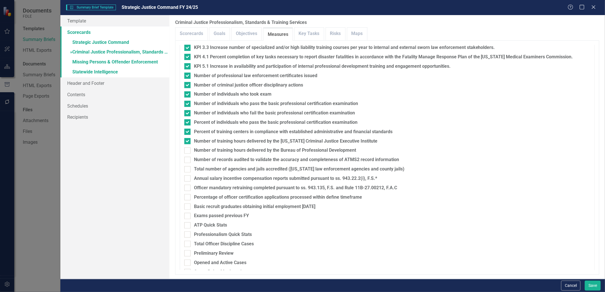
scroll to position [152, 0]
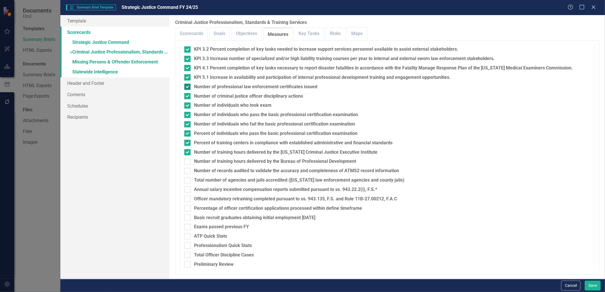
click at [187, 88] on div at bounding box center [187, 87] width 6 height 6
click at [187, 87] on input "Number of professional law enforcement certificates issued" at bounding box center [186, 86] width 4 height 4
checkbox input "false"
click at [186, 96] on input "Number of criminal justice officer disciplinary actions" at bounding box center [186, 95] width 4 height 4
checkbox input "false"
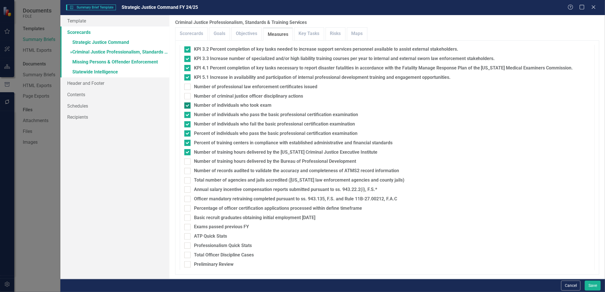
click at [186, 104] on input "Number of individuals who took exam" at bounding box center [186, 104] width 4 height 4
checkbox input "false"
click at [186, 114] on input "Number of individuals who pass the basic professional certification examination" at bounding box center [186, 114] width 4 height 4
checkbox input "false"
drag, startPoint x: 186, startPoint y: 120, endPoint x: 187, endPoint y: 123, distance: 3.2
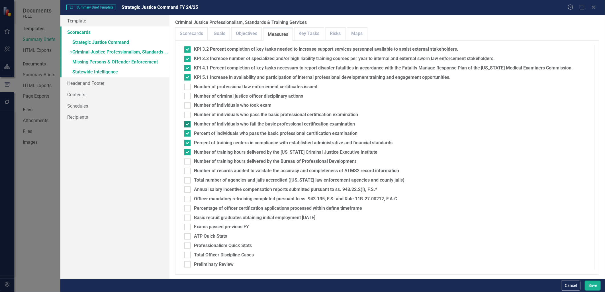
click at [187, 123] on fieldset "Measures Check All Measures KPI 1.1 Percent completion of key tasks needed to m…" at bounding box center [387, 139] width 415 height 325
drag, startPoint x: 187, startPoint y: 125, endPoint x: 187, endPoint y: 128, distance: 3.4
click at [187, 126] on div at bounding box center [187, 124] width 6 height 6
click at [187, 125] on input "Number of individuals who fail the basic professional certification examination" at bounding box center [186, 123] width 4 height 4
checkbox input "false"
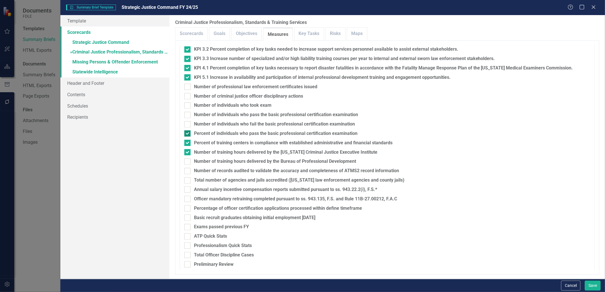
click at [187, 135] on div at bounding box center [187, 133] width 6 height 6
click at [187, 134] on input "Percent of individuals who pass the basic professional certification examination" at bounding box center [186, 132] width 4 height 4
checkbox input "false"
drag, startPoint x: 186, startPoint y: 144, endPoint x: 186, endPoint y: 153, distance: 9.1
click at [186, 146] on div at bounding box center [187, 143] width 6 height 6
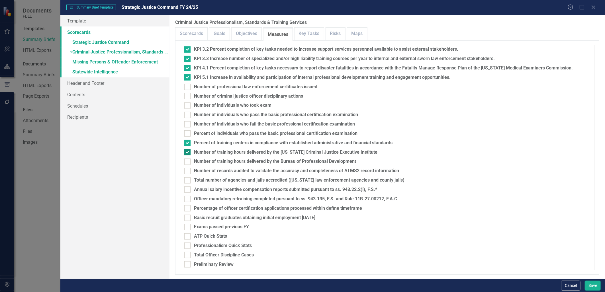
click at [186, 143] on input "Percent of training centers in compliance with established administrative and f…" at bounding box center [186, 142] width 4 height 4
checkbox input "false"
click at [186, 153] on div at bounding box center [187, 152] width 6 height 6
click at [186, 153] on input "Number of training hours delivered by the [US_STATE] Criminal Justice Executive…" at bounding box center [186, 151] width 4 height 4
checkbox input "false"
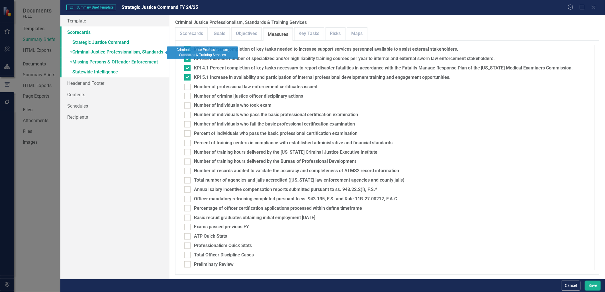
click at [84, 59] on link "» Missing Persons & Offender Enforcement" at bounding box center [114, 63] width 109 height 10
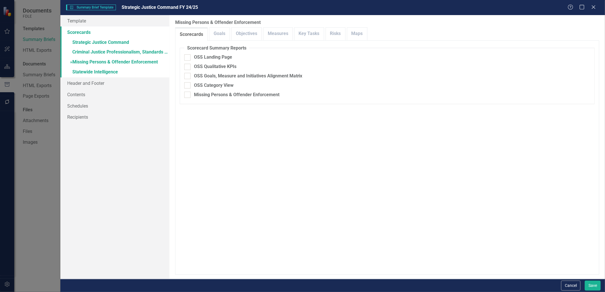
drag, startPoint x: 183, startPoint y: 74, endPoint x: 183, endPoint y: 81, distance: 6.5
click at [183, 81] on fieldset "Scorecard Summary Reports OSS Landing Page OSS Qualitative KPIs OSS Goals, Meas…" at bounding box center [387, 74] width 415 height 59
drag, startPoint x: 183, startPoint y: 81, endPoint x: 184, endPoint y: 95, distance: 14.5
click at [184, 95] on input "Missing Persons & Offender Enforcement" at bounding box center [186, 94] width 4 height 4
checkbox input "true"
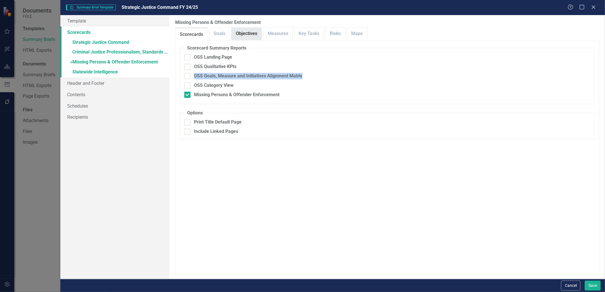
click at [243, 33] on link "Objectives" at bounding box center [246, 34] width 30 height 12
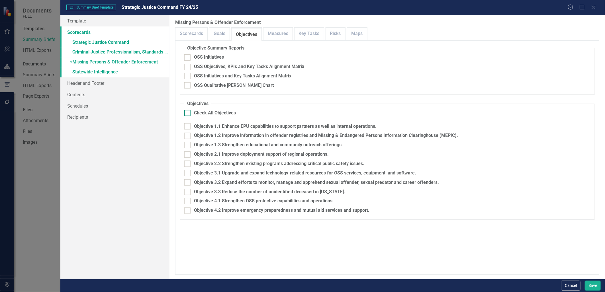
click at [186, 112] on input "Check All Objectives" at bounding box center [186, 112] width 4 height 4
checkbox input "true"
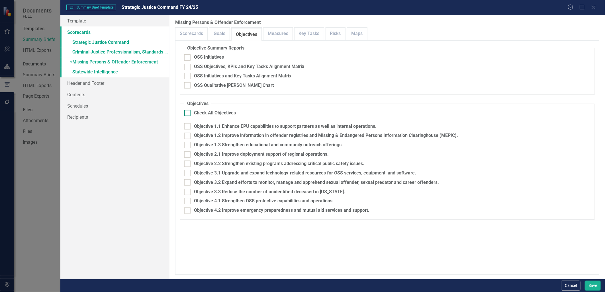
checkbox input "true"
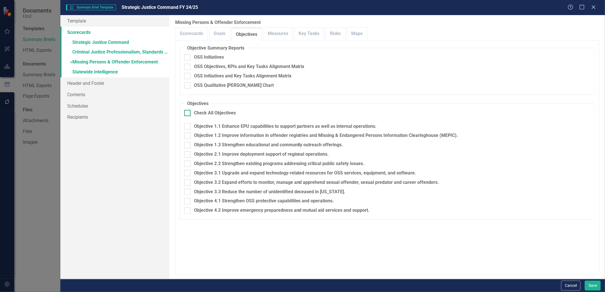
checkbox input "true"
click at [280, 33] on link "Measures" at bounding box center [277, 34] width 29 height 12
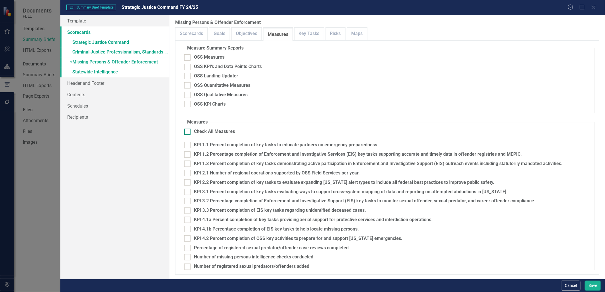
click at [185, 133] on div at bounding box center [187, 132] width 6 height 6
click at [185, 132] on input "Check All Measures" at bounding box center [186, 131] width 4 height 4
checkbox input "true"
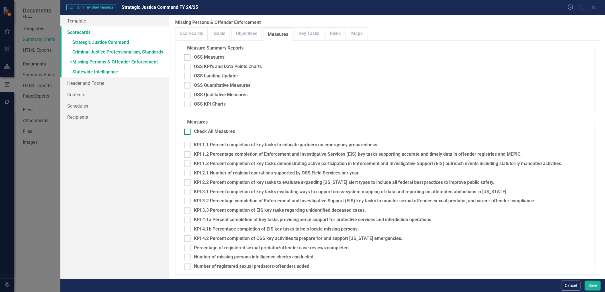
checkbox input "true"
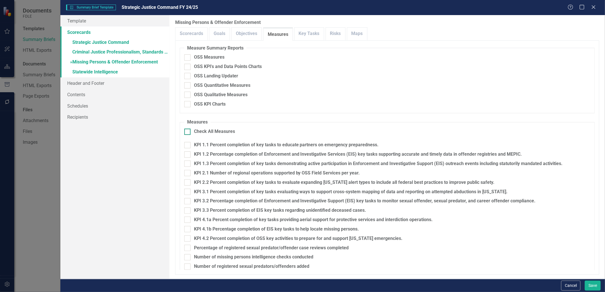
checkbox input "true"
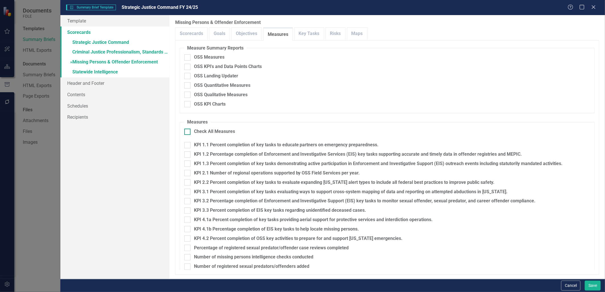
checkbox input "true"
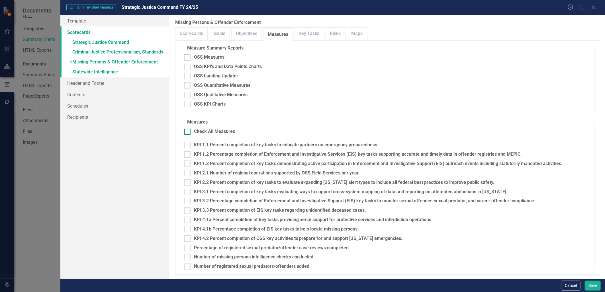
checkbox input "true"
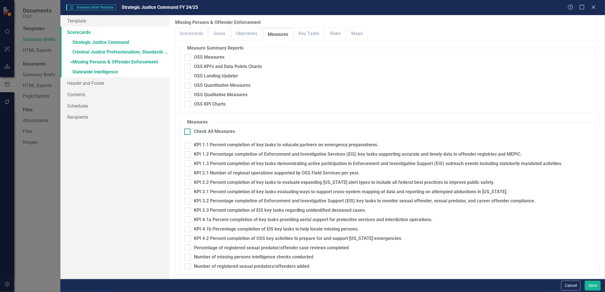
checkbox input "true"
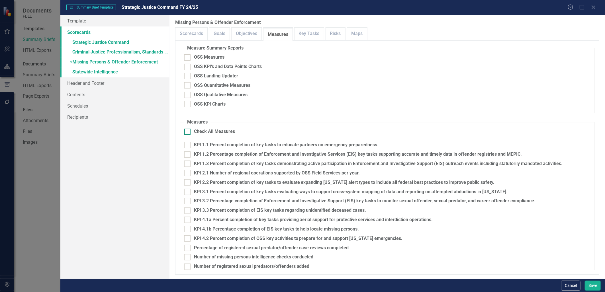
checkbox input "true"
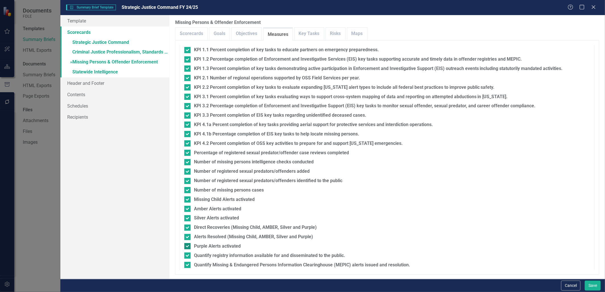
scroll to position [183, 0]
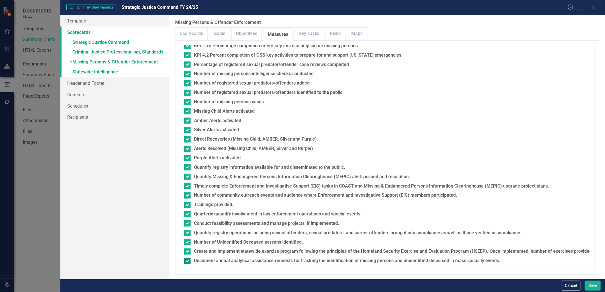
click at [187, 262] on div at bounding box center [187, 261] width 6 height 6
click at [187, 262] on input "Document annual analytical assistance requests for tracking the identification …" at bounding box center [186, 260] width 4 height 4
checkbox input "false"
click at [186, 253] on div at bounding box center [187, 252] width 6 height 6
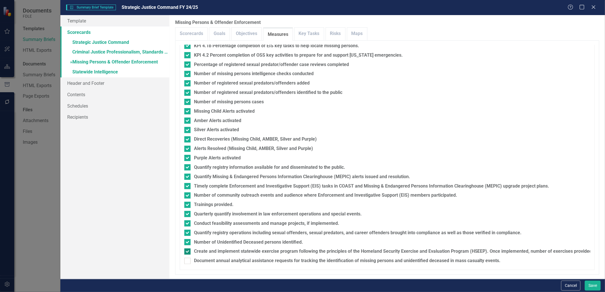
click at [186, 252] on input "Create and implement statewide exercise program following the principles of the…" at bounding box center [186, 251] width 4 height 4
checkbox input "false"
click at [186, 244] on div at bounding box center [187, 242] width 6 height 6
click at [186, 243] on input "Number of Unidentified Deceased persons identified." at bounding box center [186, 241] width 4 height 4
checkbox input "false"
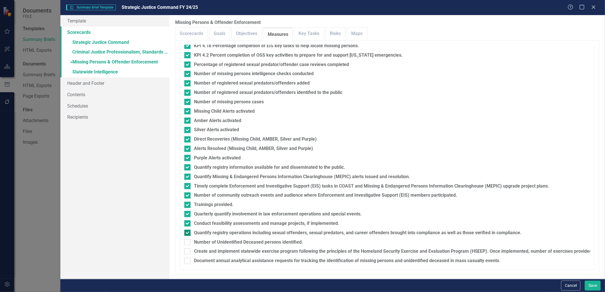
click at [187, 235] on div at bounding box center [187, 233] width 6 height 6
click at [187, 233] on input "Quantify registry operations including sexual offenders, sexual predators, and …" at bounding box center [186, 232] width 4 height 4
checkbox input "false"
click at [186, 224] on div at bounding box center [187, 223] width 6 height 6
click at [186, 224] on input "Conduct feasibility assessments and manage projects, if implemented." at bounding box center [186, 222] width 4 height 4
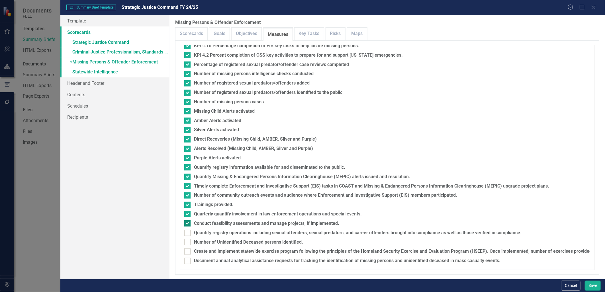
checkbox input "false"
click at [186, 216] on div at bounding box center [187, 214] width 6 height 6
click at [186, 215] on input "Quarterly quantify involvement in law enforcement operations and special events." at bounding box center [186, 213] width 4 height 4
checkbox input "false"
click at [184, 202] on input "Trainings provided." at bounding box center [186, 204] width 4 height 4
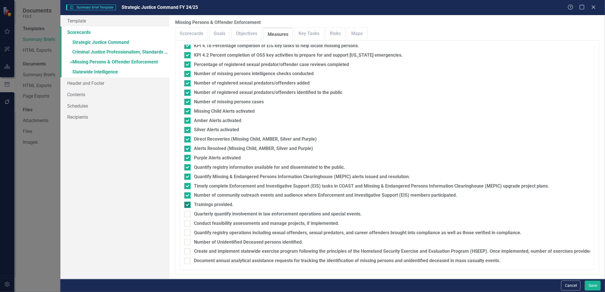
checkbox input "false"
click at [185, 193] on input "Number of community outreach events and audience where Enforcement and Investig…" at bounding box center [186, 194] width 4 height 4
checkbox input "false"
click at [186, 186] on input "Timely complete Enforcement and Investigative Support (EIS) tasks in COAST and …" at bounding box center [186, 185] width 4 height 4
checkbox input "false"
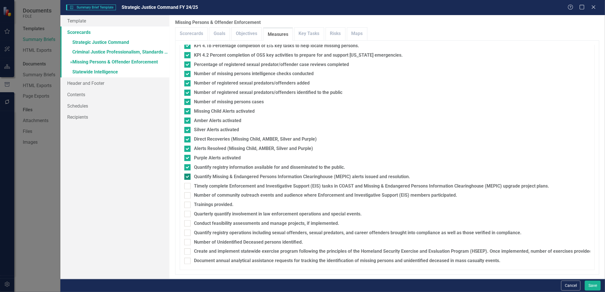
click at [185, 176] on input "Quantify Missing & Endangered Persons Information Clearinghouse (MEPIC) alerts …" at bounding box center [186, 176] width 4 height 4
checkbox input "false"
click at [184, 168] on div at bounding box center [187, 167] width 6 height 6
click at [184, 168] on input "Quantify registry information available for and disseminated to the public." at bounding box center [186, 166] width 4 height 4
checkbox input "false"
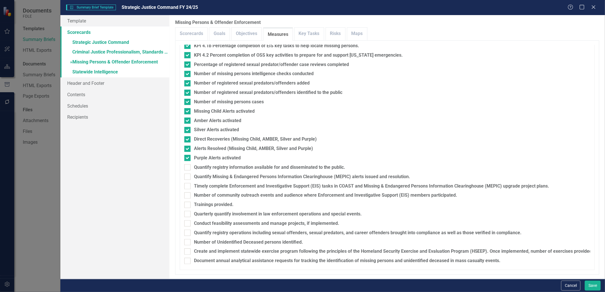
click at [187, 153] on fieldset "Measures Check All Measures KPI 1.1 Percent completion of key tasks to educate …" at bounding box center [387, 103] width 415 height 335
click at [188, 147] on input "Alerts Resolved (Missing Child, AMBER, Silver and Purple)" at bounding box center [186, 148] width 4 height 4
checkbox input "false"
click at [187, 154] on fieldset "Measures Check All Measures KPI 1.1 Percent completion of key tasks to educate …" at bounding box center [387, 103] width 415 height 335
click at [188, 158] on div at bounding box center [187, 158] width 6 height 6
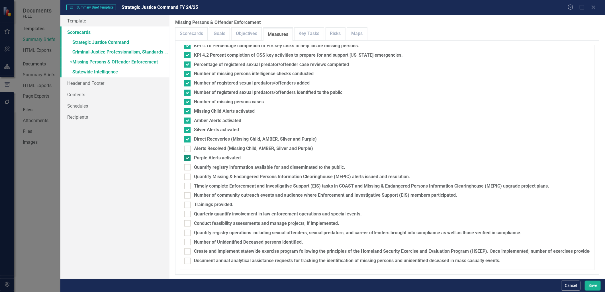
click at [188, 158] on input "Purple Alerts activated" at bounding box center [186, 157] width 4 height 4
checkbox input "false"
click at [187, 138] on input "Direct Recoveries (Missing Child, AMBER, Silver and Purple)" at bounding box center [186, 138] width 4 height 4
checkbox input "false"
click at [187, 128] on input "Silver Alerts activated" at bounding box center [186, 129] width 4 height 4
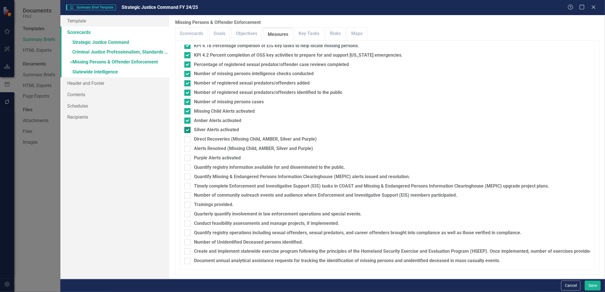
checkbox input "false"
click at [187, 119] on input "Amber Alerts activated" at bounding box center [186, 120] width 4 height 4
checkbox input "false"
click at [187, 110] on input "Missing Child Alerts activated" at bounding box center [186, 110] width 4 height 4
checkbox input "false"
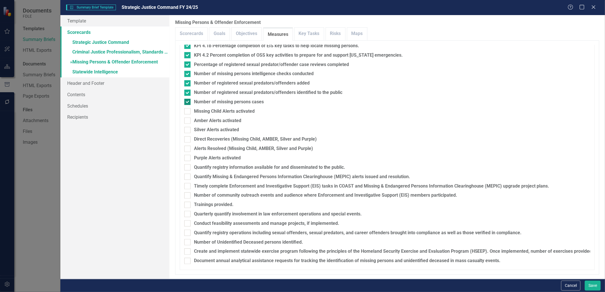
click at [186, 101] on input "Number of missing persons cases" at bounding box center [186, 101] width 4 height 4
checkbox input "false"
click at [185, 92] on input "Number of registered sexual predators/offenders identified to the public" at bounding box center [186, 92] width 4 height 4
checkbox input "false"
click at [186, 81] on input "Number of registered sexual predators/offenders added" at bounding box center [186, 82] width 4 height 4
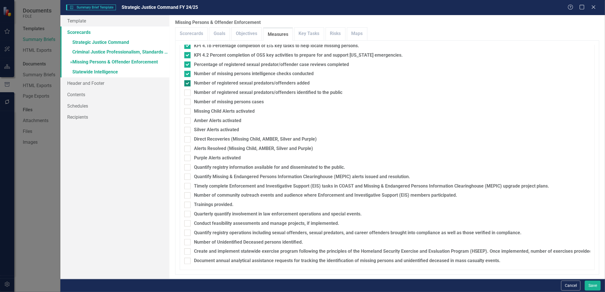
checkbox input "false"
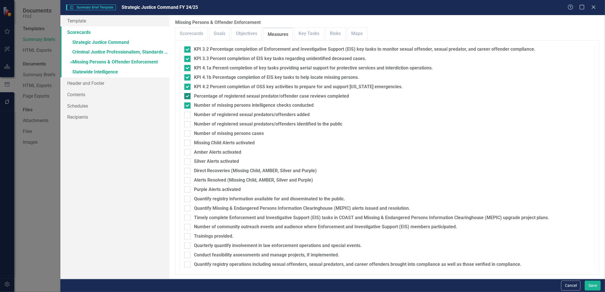
click at [184, 97] on div at bounding box center [187, 96] width 6 height 6
click at [184, 97] on input "Percentage of registered sexual predator/offender case reviews completed" at bounding box center [186, 95] width 4 height 4
checkbox input "false"
click at [186, 107] on div at bounding box center [187, 105] width 6 height 6
click at [186, 106] on input "Number of missing persons intelligence checks conducted" at bounding box center [186, 104] width 4 height 4
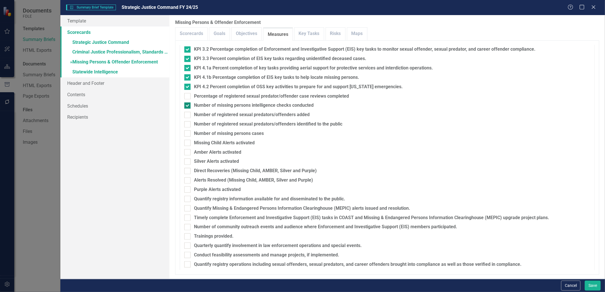
checkbox input "false"
click at [94, 73] on link "» Statewide Intelligence" at bounding box center [114, 72] width 109 height 10
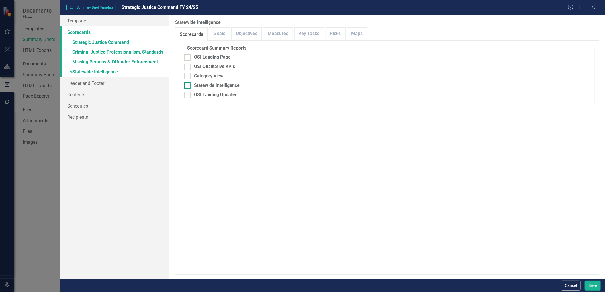
click at [186, 86] on div at bounding box center [187, 85] width 6 height 6
click at [186, 86] on input "Statewide Intelligence" at bounding box center [186, 84] width 4 height 4
checkbox input "true"
click at [249, 34] on link "Objectives" at bounding box center [246, 34] width 30 height 12
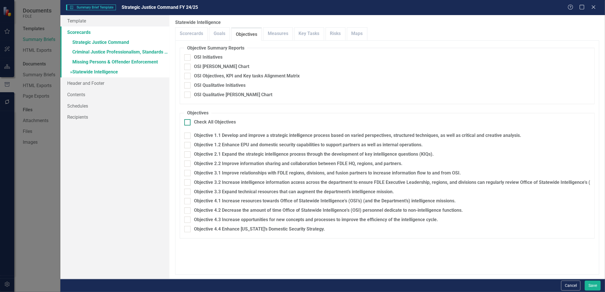
click at [186, 123] on div at bounding box center [187, 122] width 6 height 6
click at [186, 123] on input "Check All Objectives" at bounding box center [186, 121] width 4 height 4
checkbox input "true"
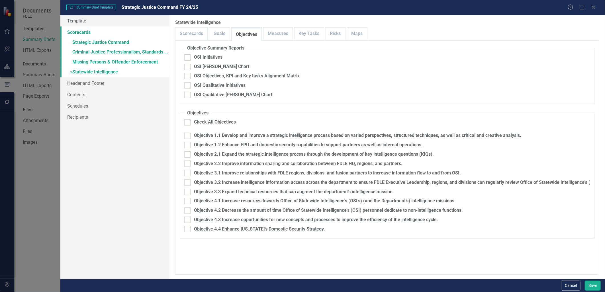
checkbox input "true"
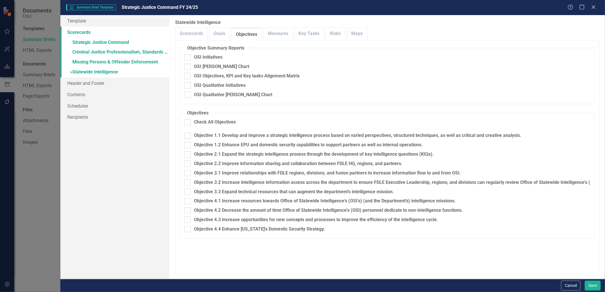
checkbox input "true"
click at [264, 32] on link "Measures" at bounding box center [277, 34] width 29 height 12
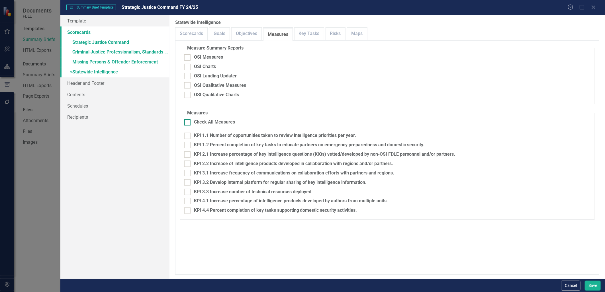
click at [187, 123] on div at bounding box center [187, 122] width 6 height 6
click at [187, 123] on input "Check All Measures" at bounding box center [186, 121] width 4 height 4
checkbox input "true"
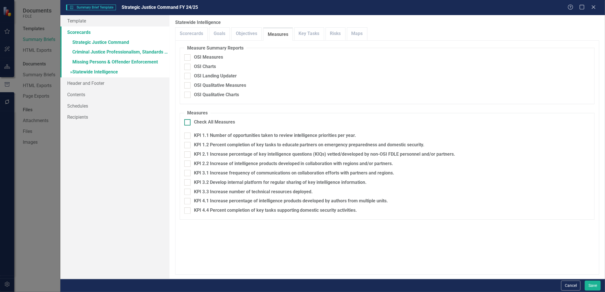
checkbox input "true"
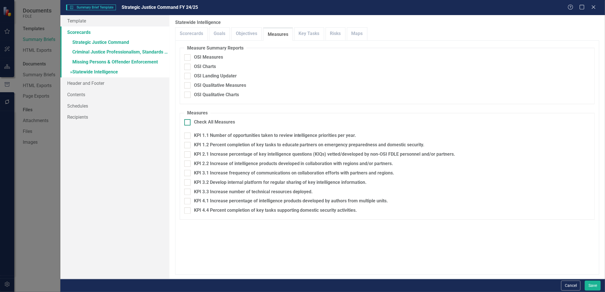
checkbox input "true"
click at [77, 82] on link "Header and Footer" at bounding box center [114, 82] width 109 height 11
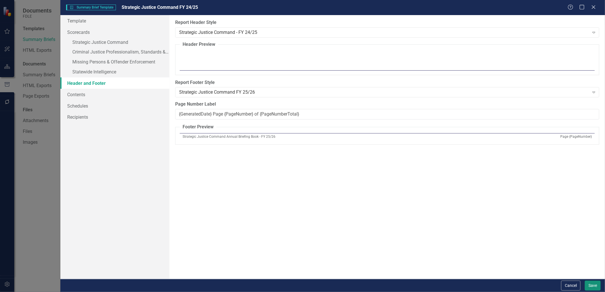
click at [592, 290] on button "Save" at bounding box center [592, 286] width 16 height 10
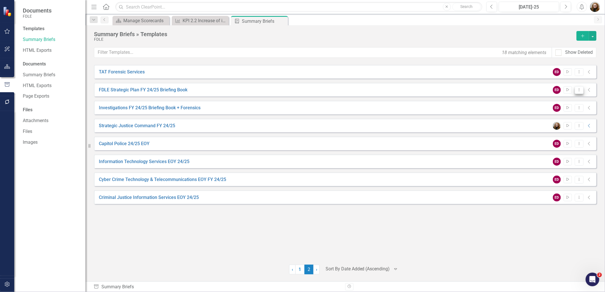
click at [577, 89] on icon "Dropdown Menu" at bounding box center [579, 90] width 5 height 4
click at [562, 120] on link "Edit Edit Template" at bounding box center [556, 120] width 53 height 11
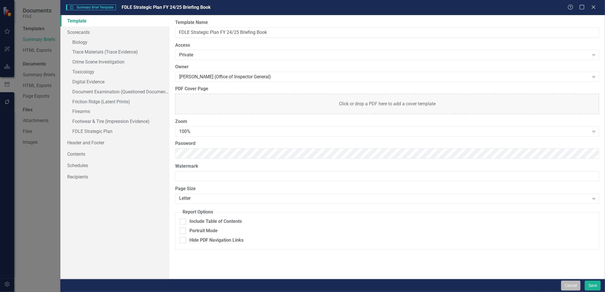
click at [570, 286] on button "Cancel" at bounding box center [570, 286] width 19 height 10
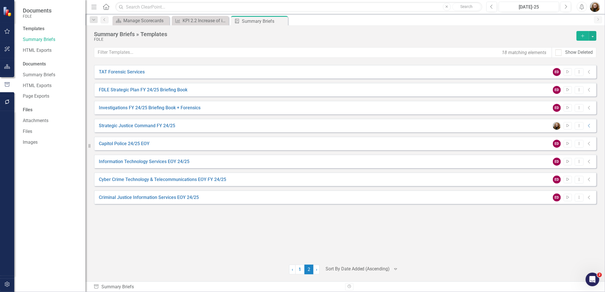
click at [208, 254] on div "TAT Forensic Services ED Start Dropdown Menu Collapse FDLE Strategic Plan FY 24…" at bounding box center [345, 161] width 502 height 193
click at [300, 272] on link "1" at bounding box center [299, 270] width 9 height 10
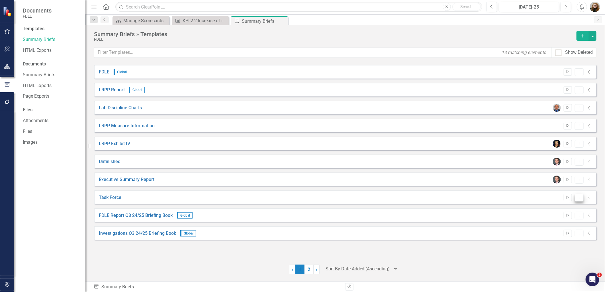
click at [579, 199] on icon "Dropdown Menu" at bounding box center [579, 198] width 5 height 4
click at [563, 229] on link "Edit Edit Template" at bounding box center [556, 228] width 53 height 11
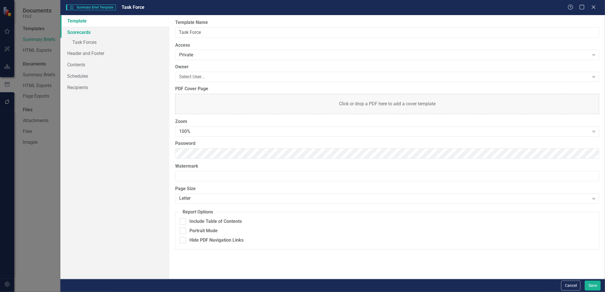
click at [77, 36] on link "Scorecards" at bounding box center [114, 31] width 109 height 11
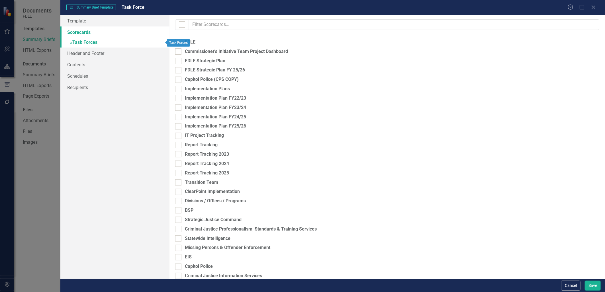
click at [80, 43] on link "» Task Forces" at bounding box center [114, 43] width 109 height 10
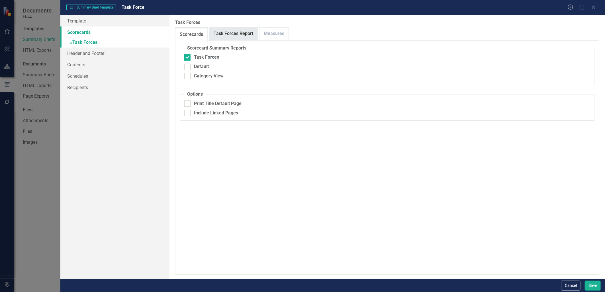
click at [227, 33] on link "Task Forces Report" at bounding box center [233, 34] width 48 height 12
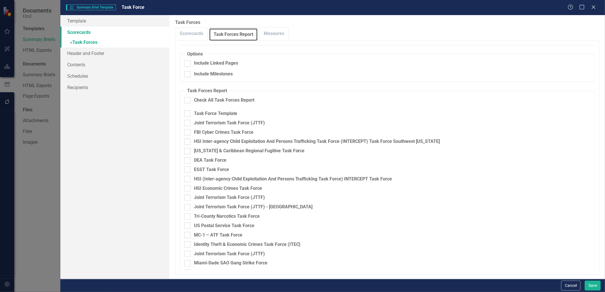
scroll to position [126, 0]
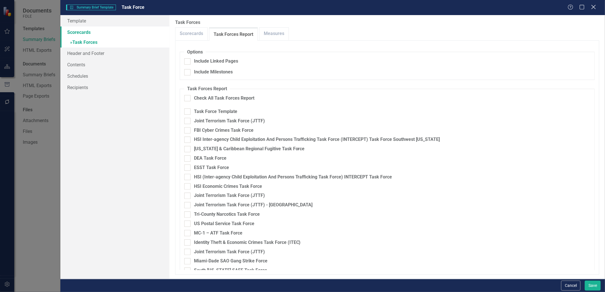
click at [594, 9] on icon at bounding box center [593, 7] width 4 height 4
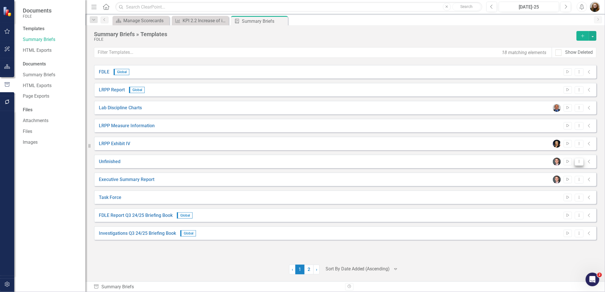
click at [577, 161] on icon "Dropdown Menu" at bounding box center [579, 162] width 5 height 4
click at [560, 192] on link "Edit Edit Template" at bounding box center [556, 192] width 53 height 11
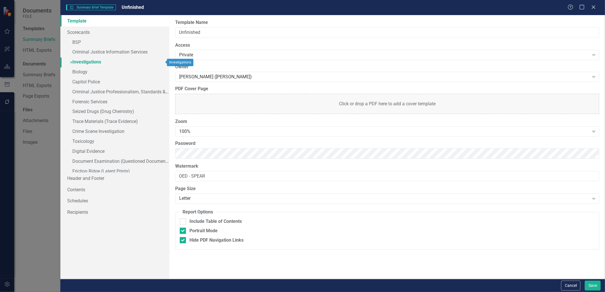
scroll to position [34, 0]
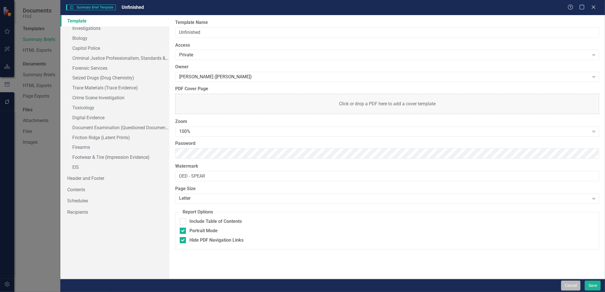
click at [569, 285] on button "Cancel" at bounding box center [570, 286] width 19 height 10
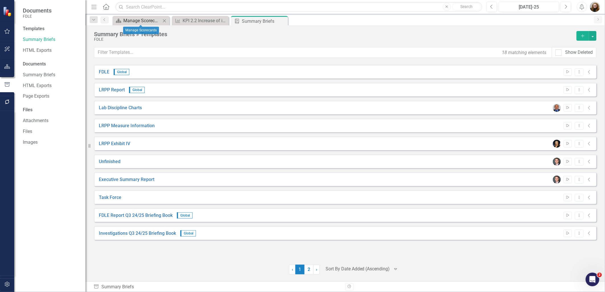
click at [135, 20] on div "Manage Scorecards" at bounding box center [142, 20] width 38 height 7
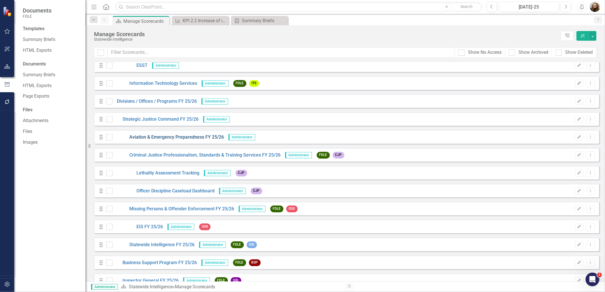
scroll to position [1107, 0]
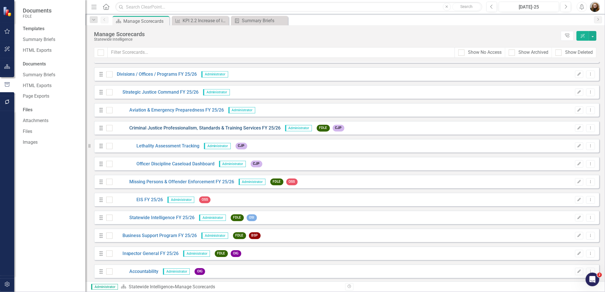
click at [177, 126] on link "Criminal Justice Professionalism, Standards & Training Services FY 25/26" at bounding box center [196, 128] width 168 height 7
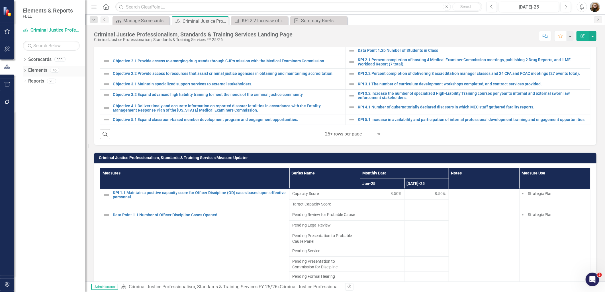
scroll to position [695, 0]
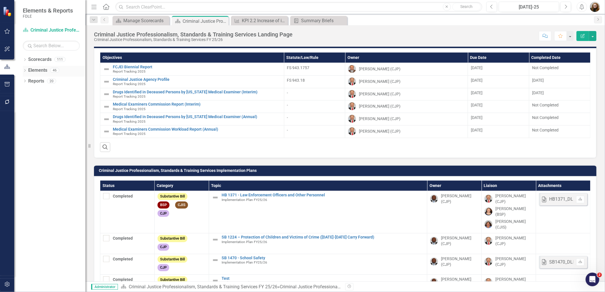
click at [25, 71] on icon "Dropdown" at bounding box center [25, 70] width 4 height 3
click at [38, 104] on link "Measure Measures" at bounding box center [45, 102] width 28 height 7
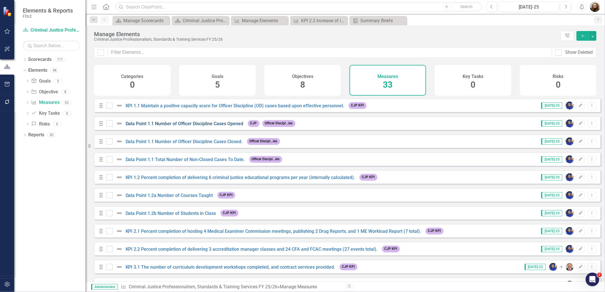
click at [154, 126] on link "Data Point 1.1 Number of Officer Discipline Cases Opened" at bounding box center [185, 123] width 118 height 5
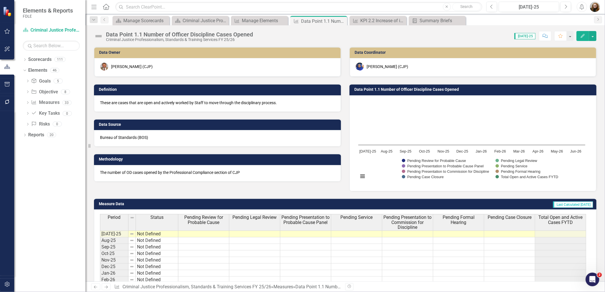
click at [141, 32] on div "Data Point 1.1 Number of Officer Discipline Cases Opened" at bounding box center [179, 34] width 147 height 6
click at [140, 34] on div "Data Point 1.1 Number of Officer Discipline Cases Opened" at bounding box center [179, 34] width 147 height 6
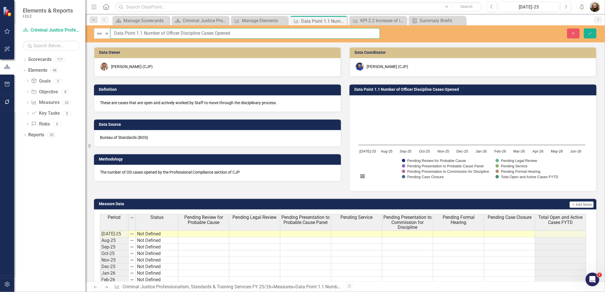
click at [142, 33] on input "Data Point 1.1 Number of Officer Discipline Cases Opened" at bounding box center [245, 33] width 270 height 11
type input "Data Point 1.1a Number of Officer Discipline Cases Opened"
click at [585, 30] on button "Save" at bounding box center [590, 33] width 13 height 10
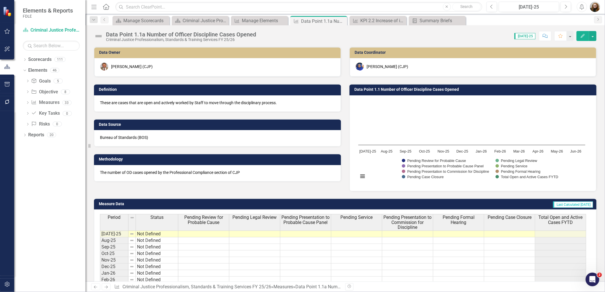
click at [375, 90] on h3 "Data Point 1.1 Number of Officer Discipline Cases Opened" at bounding box center [473, 89] width 239 height 4
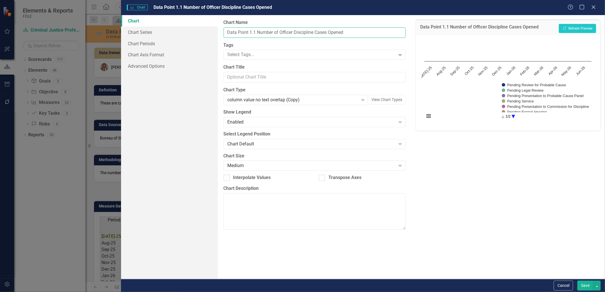
click at [255, 32] on input "Data Point 1.1 Number of Officer Discipline Cases Opened" at bounding box center [314, 32] width 182 height 11
type input "Data Point 1.1a Number of Officer Discipline Cases Opened"
click at [584, 284] on button "Save" at bounding box center [585, 286] width 16 height 10
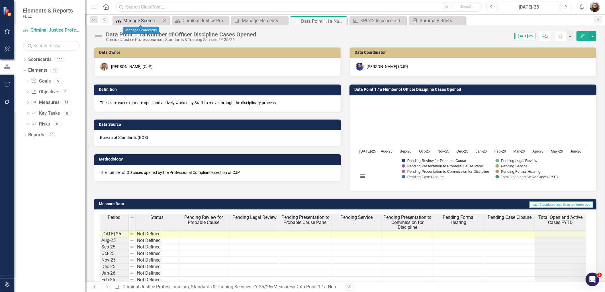
click at [147, 20] on div "Manage Scorecards" at bounding box center [142, 20] width 38 height 7
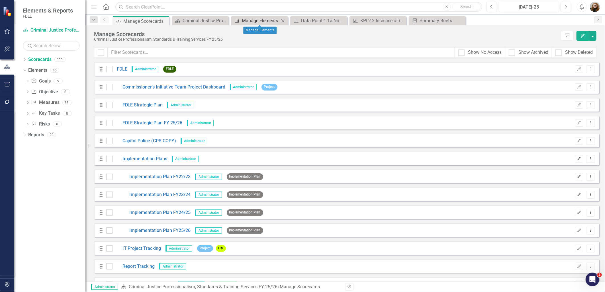
click at [260, 21] on div "Manage Elements" at bounding box center [261, 20] width 38 height 7
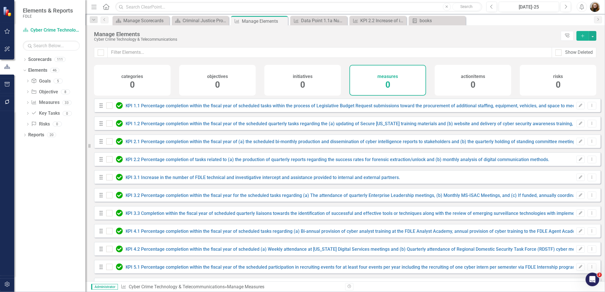
checkbox input "false"
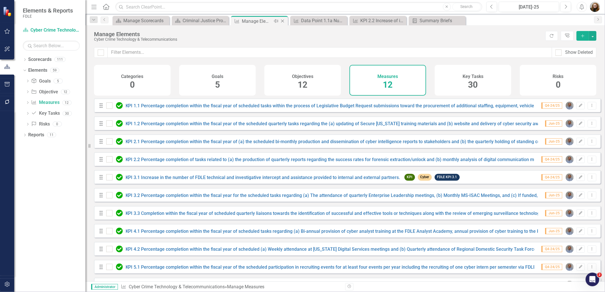
click at [282, 20] on icon at bounding box center [282, 21] width 3 height 3
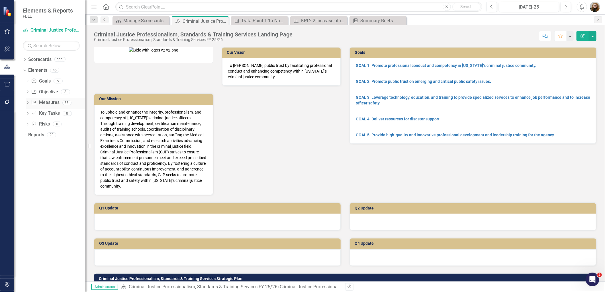
click at [51, 101] on link "Measure Measures" at bounding box center [45, 102] width 28 height 7
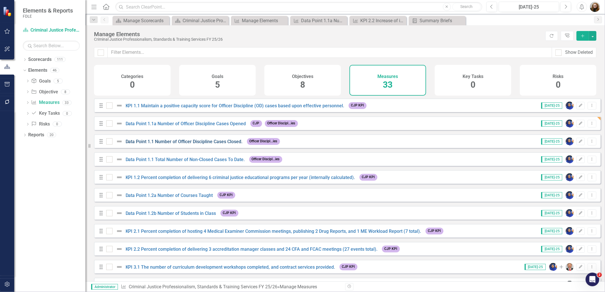
click at [160, 144] on link "Data Point 1.1 Number of Officer Discipline Cases Closed." at bounding box center [184, 141] width 117 height 5
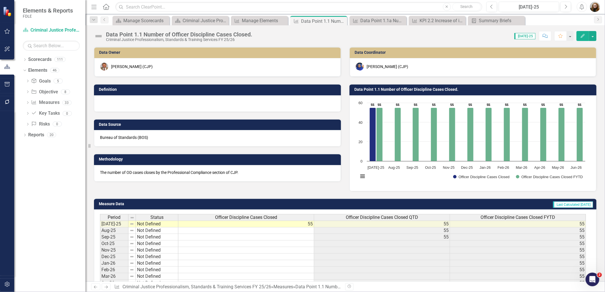
click at [161, 34] on div "Data Point 1.1 Number of Officer Discipline Cases Closed." at bounding box center [179, 34] width 146 height 6
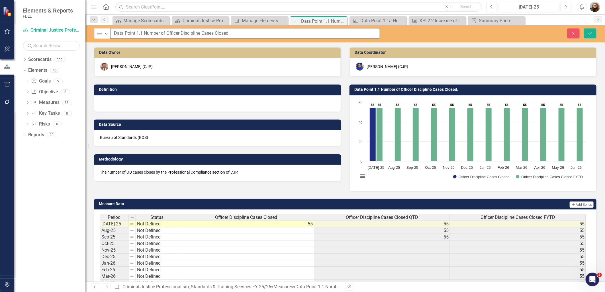
click at [143, 34] on input "Data Point 1.1 Number of Officer Discipline Cases Closed." at bounding box center [245, 33] width 270 height 11
type input "Data Point 1.1b Number of Officer Discipline Cases Closed."
click at [587, 36] on button "Save" at bounding box center [590, 33] width 13 height 10
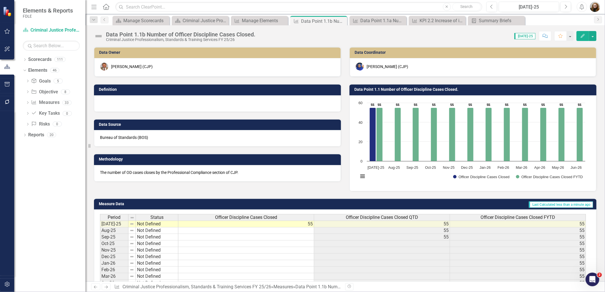
click at [374, 90] on h3 "Data Point 1.1 Number of Officer Discipline Cases Closed." at bounding box center [473, 89] width 239 height 4
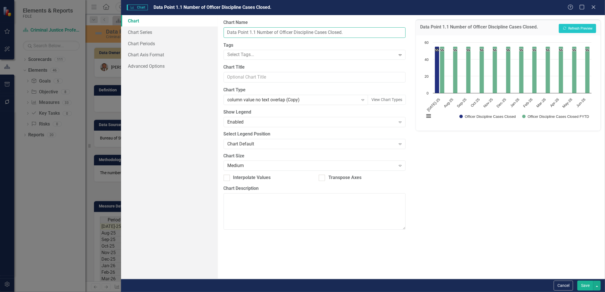
click at [255, 32] on input "Data Point 1.1 Number of Officer Discipline Cases Closed." at bounding box center [314, 32] width 182 height 11
type input "Data Point 1.1b Number of Officer Discipline Cases Closed."
click at [582, 286] on button "Save" at bounding box center [585, 286] width 16 height 10
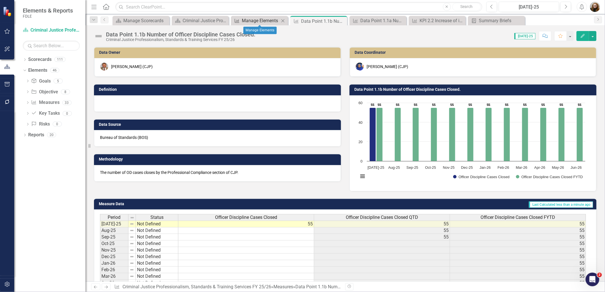
click at [261, 21] on div "Manage Elements" at bounding box center [261, 20] width 38 height 7
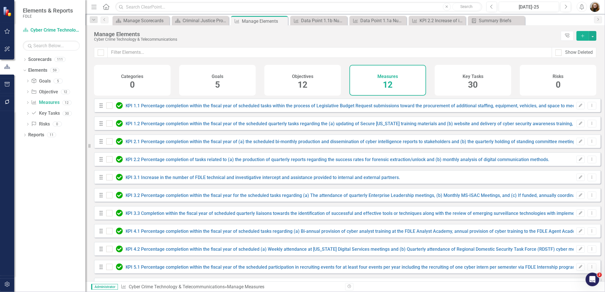
checkbox input "false"
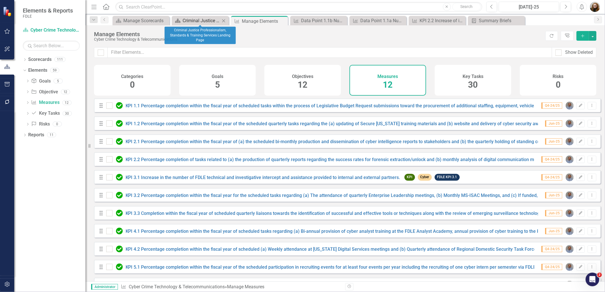
click at [190, 19] on div "Criminal Justice Professionalism, Standards & Training Services Landing Page" at bounding box center [201, 20] width 38 height 7
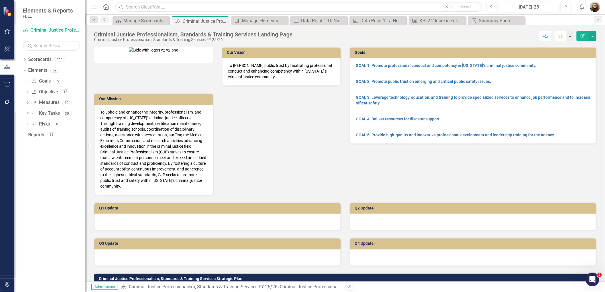
click at [42, 102] on link "Measure Measures" at bounding box center [45, 102] width 28 height 7
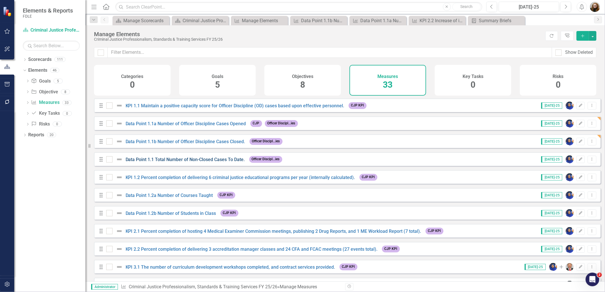
click at [166, 162] on link "Data Point 1.1 Total Number of Non-Closed Cases To Date." at bounding box center [185, 159] width 119 height 5
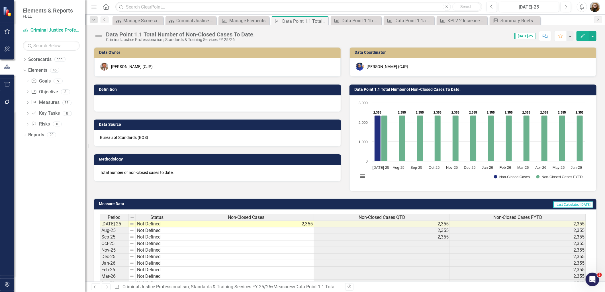
click at [138, 33] on div "Data Point 1.1 Total Number of Non-Closed Cases To Date." at bounding box center [180, 34] width 149 height 6
click at [141, 33] on div "Data Point 1.1 Total Number of Non-Closed Cases To Date." at bounding box center [180, 34] width 149 height 6
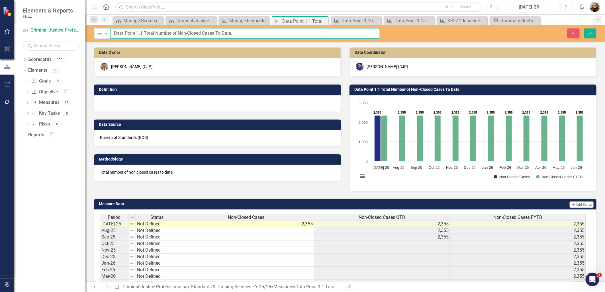
click at [142, 33] on input "Data Point 1.1 Total Number of Non-Closed Cases To Date." at bounding box center [245, 33] width 270 height 11
type input "Data Point 1.1c Total Number of Non-Closed Cases To Date."
click at [589, 32] on icon "Save" at bounding box center [589, 33] width 5 height 4
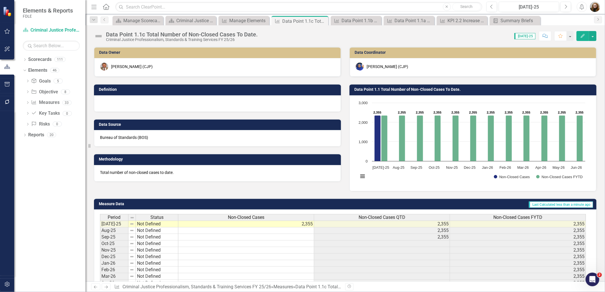
click at [375, 89] on h3 "Data Point 1.1 Total Number of Non-Closed Cases To Date." at bounding box center [473, 89] width 239 height 4
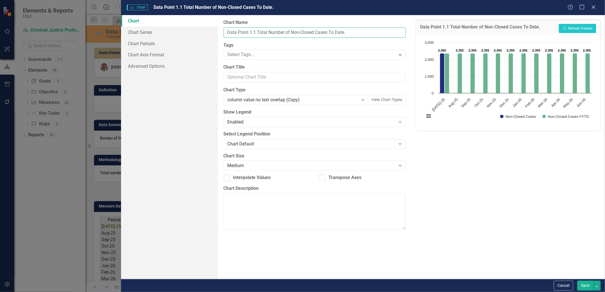
click at [255, 32] on input "Data Point 1.1 Total Number of Non-Closed Cases To Date." at bounding box center [314, 32] width 182 height 11
type input "Data Point 1.1c Total Number of Non-Closed Cases To Date."
click at [581, 284] on button "Save" at bounding box center [585, 286] width 16 height 10
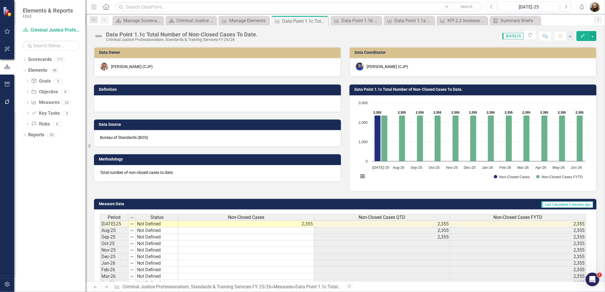
click at [271, 198] on div "Measure Data Last Calculated 2 minutes ago Period Status Non-Closed Cases Non-C…" at bounding box center [345, 249] width 511 height 117
click at [325, 23] on icon "Close" at bounding box center [323, 21] width 6 height 5
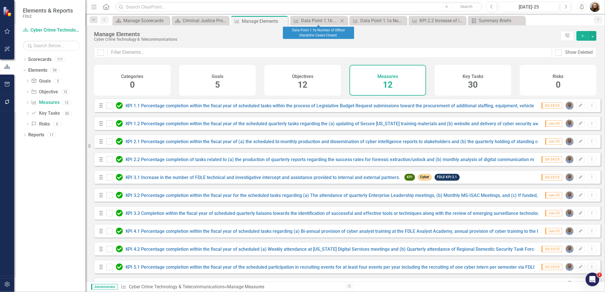
click at [344, 21] on icon "Close" at bounding box center [342, 21] width 6 height 5
click at [343, 21] on icon "Close" at bounding box center [342, 21] width 6 height 5
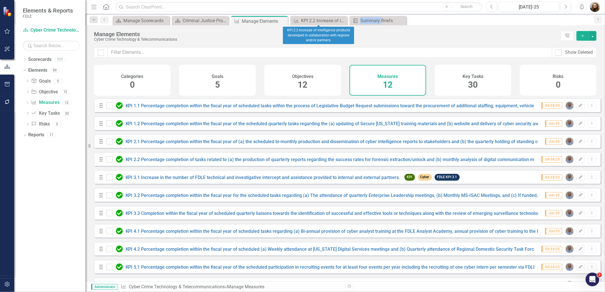
click at [0, 0] on icon "Close" at bounding box center [0, 0] width 0 height 0
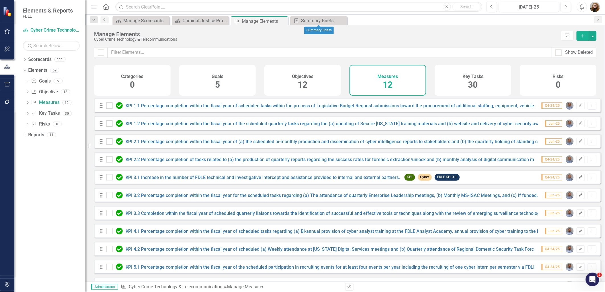
click at [0, 0] on icon "Close" at bounding box center [0, 0] width 0 height 0
click at [281, 20] on icon at bounding box center [282, 21] width 3 height 3
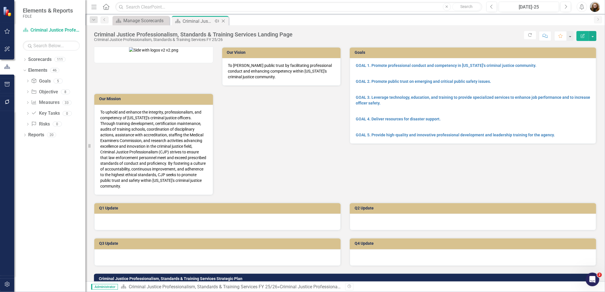
click at [223, 21] on icon at bounding box center [223, 21] width 3 height 3
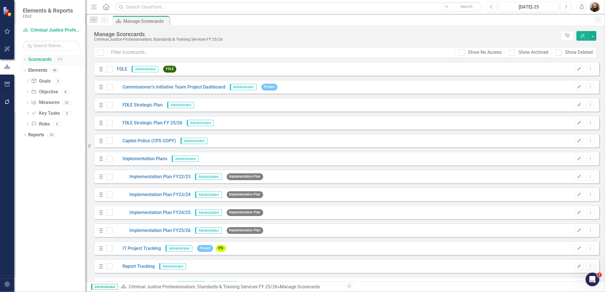
click at [35, 58] on link "Scorecards" at bounding box center [39, 59] width 23 height 7
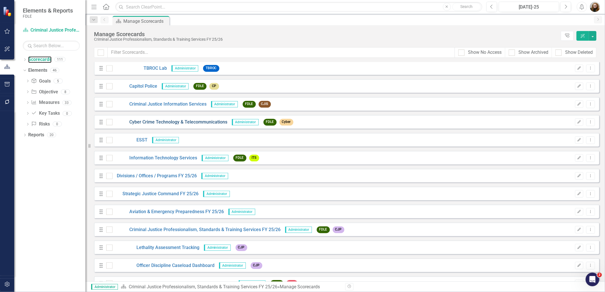
scroll to position [1044, 0]
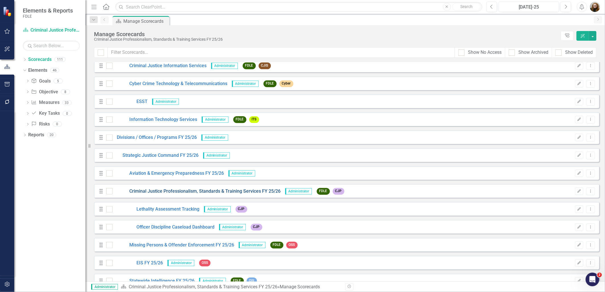
click at [153, 189] on link "Criminal Justice Professionalism, Standards & Training Services FY 25/26" at bounding box center [196, 191] width 168 height 7
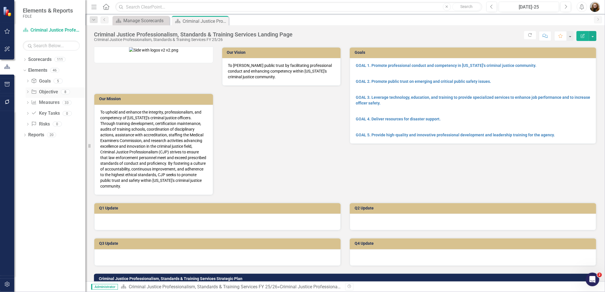
click at [46, 91] on link "Objective Objective" at bounding box center [44, 92] width 27 height 7
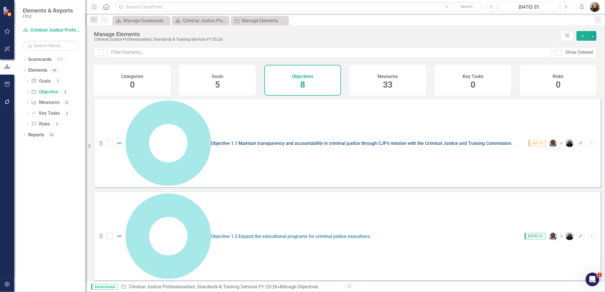
click at [223, 141] on link "Objective 1.1 Maintain transparency and accountability in criminal justice thro…" at bounding box center [362, 143] width 302 height 5
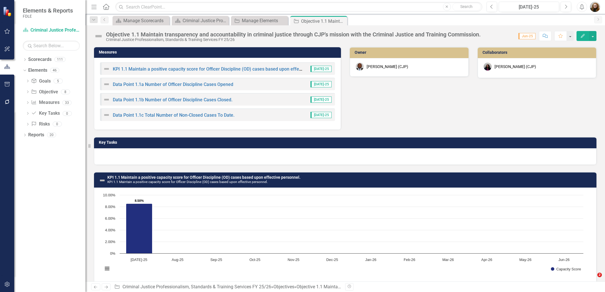
click at [593, 35] on button "button" at bounding box center [592, 36] width 7 height 10
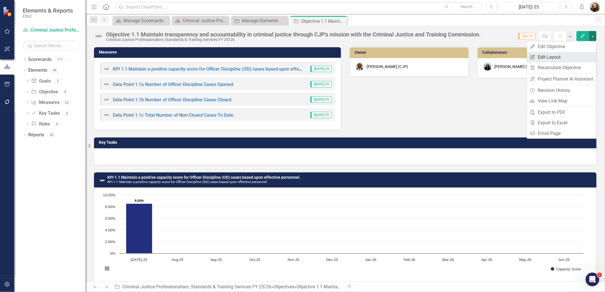
click at [537, 57] on link "Edit Report Edit Layout" at bounding box center [561, 57] width 69 height 11
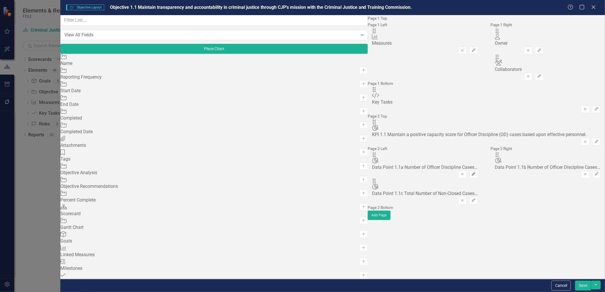
click at [469, 175] on button "Edit" at bounding box center [473, 174] width 8 height 7
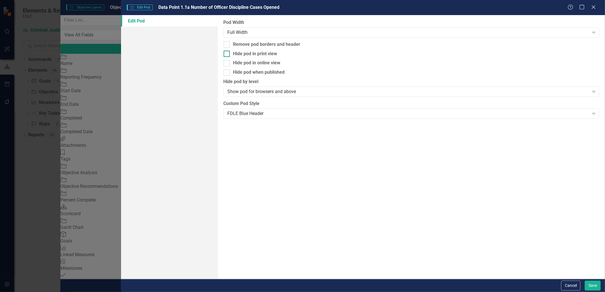
click at [228, 54] on div at bounding box center [226, 54] width 6 height 6
click at [227, 54] on input "Hide pod in print view" at bounding box center [225, 53] width 4 height 4
checkbox input "true"
click at [226, 72] on input "Hide pod when published" at bounding box center [225, 71] width 4 height 4
checkbox input "true"
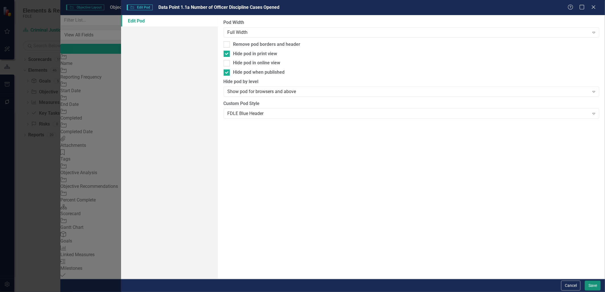
click at [591, 285] on button "Save" at bounding box center [592, 286] width 16 height 10
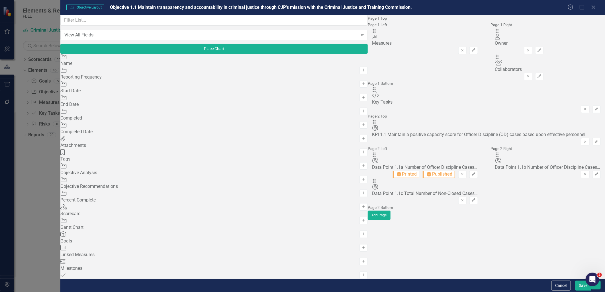
click at [594, 140] on icon "Edit" at bounding box center [596, 141] width 4 height 3
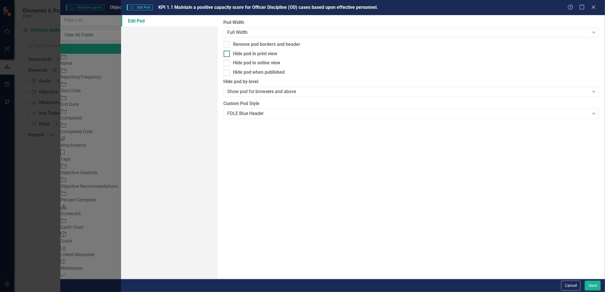
click at [225, 52] on input "Hide pod in print view" at bounding box center [225, 53] width 4 height 4
checkbox input "true"
click at [228, 74] on div at bounding box center [226, 72] width 6 height 6
click at [227, 73] on input "Hide pod when published" at bounding box center [225, 71] width 4 height 4
checkbox input "true"
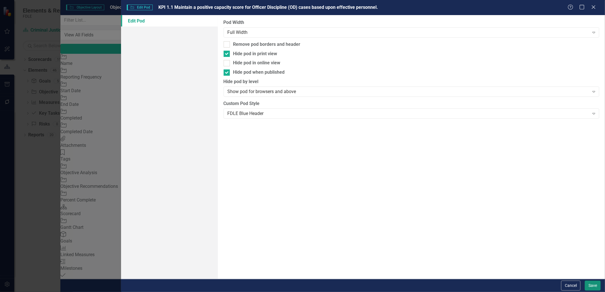
click at [584, 288] on button "Save" at bounding box center [592, 286] width 16 height 10
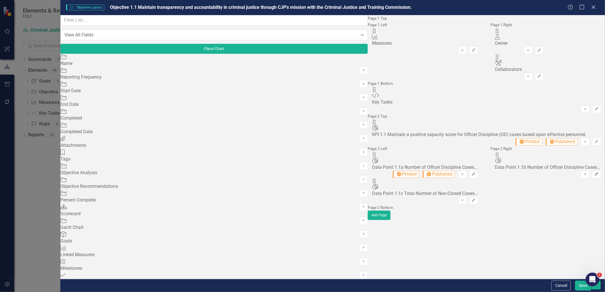
click at [594, 176] on icon "Edit" at bounding box center [596, 174] width 4 height 3
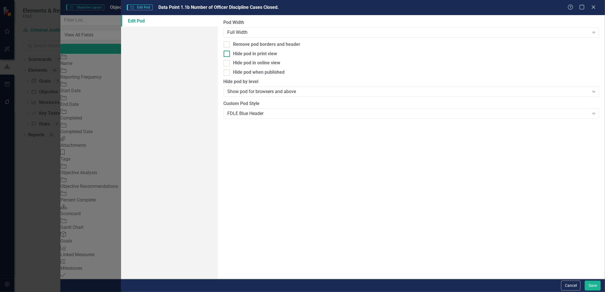
drag, startPoint x: 225, startPoint y: 54, endPoint x: 227, endPoint y: 64, distance: 10.5
click at [225, 54] on input "Hide pod in print view" at bounding box center [225, 53] width 4 height 4
checkbox input "true"
click at [226, 71] on input "Hide pod when published" at bounding box center [225, 71] width 4 height 4
checkbox input "true"
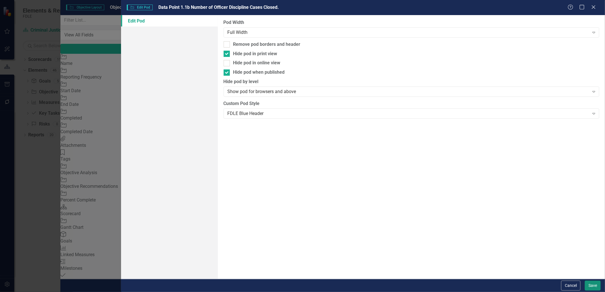
click at [587, 284] on button "Save" at bounding box center [592, 286] width 16 height 10
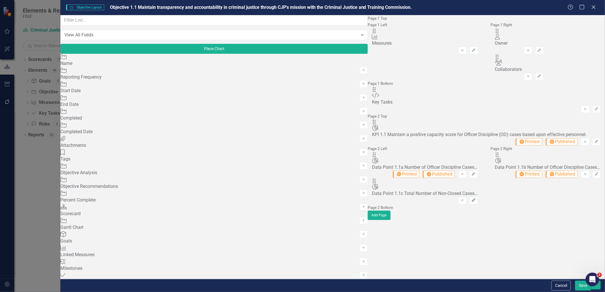
click at [471, 199] on icon "Edit" at bounding box center [473, 200] width 4 height 3
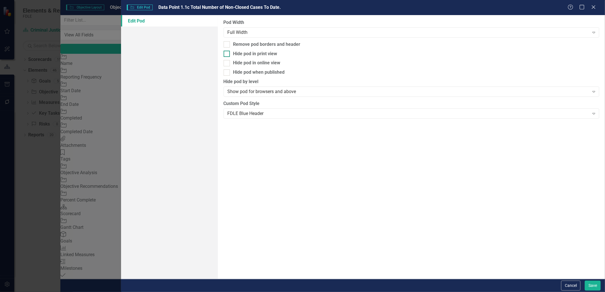
click at [229, 54] on div at bounding box center [226, 54] width 6 height 6
click at [227, 54] on input "Hide pod in print view" at bounding box center [225, 53] width 4 height 4
checkbox input "true"
click at [229, 71] on div at bounding box center [226, 72] width 6 height 6
click at [227, 71] on input "Hide pod when published" at bounding box center [225, 71] width 4 height 4
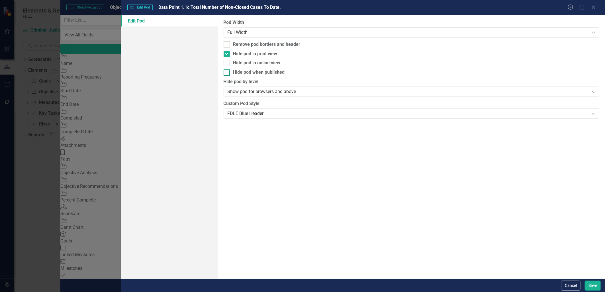
checkbox input "true"
click at [586, 283] on button "Save" at bounding box center [592, 286] width 16 height 10
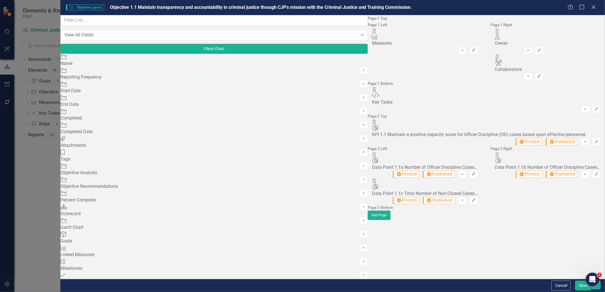
click at [581, 285] on button "Save" at bounding box center [583, 286] width 16 height 10
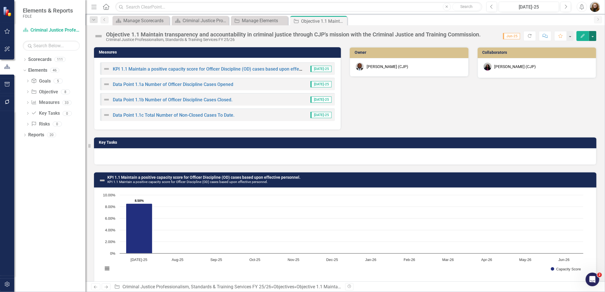
click at [592, 37] on button "button" at bounding box center [592, 36] width 7 height 10
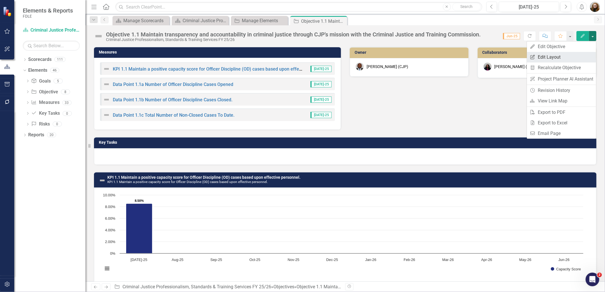
click at [547, 55] on link "Edit Report Edit Layout" at bounding box center [561, 57] width 69 height 11
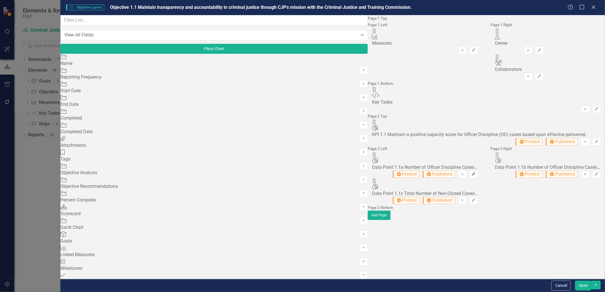
click at [471, 175] on icon "Edit" at bounding box center [473, 174] width 4 height 3
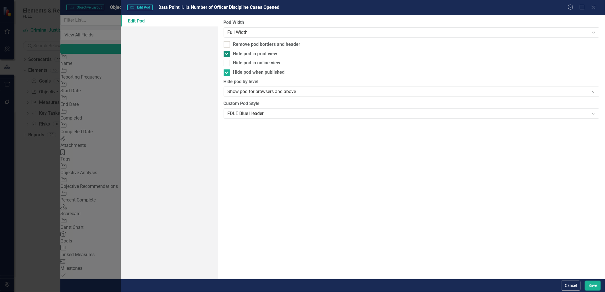
click at [226, 53] on input "Hide pod in print view" at bounding box center [225, 53] width 4 height 4
checkbox input "false"
click at [225, 70] on input "Hide pod when published" at bounding box center [225, 71] width 4 height 4
checkbox input "false"
drag, startPoint x: 599, startPoint y: 285, endPoint x: 597, endPoint y: 284, distance: 2.9
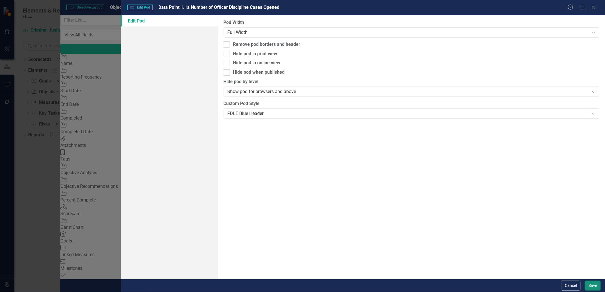
click at [599, 285] on button "Save" at bounding box center [592, 286] width 16 height 10
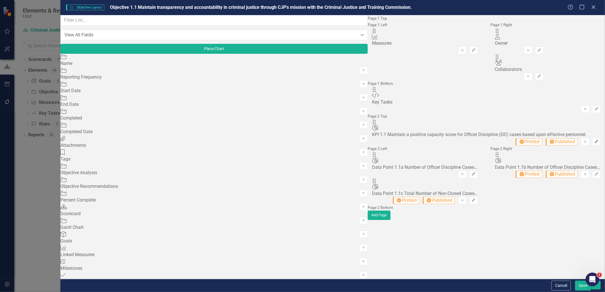
click at [594, 141] on icon "Edit" at bounding box center [596, 141] width 4 height 3
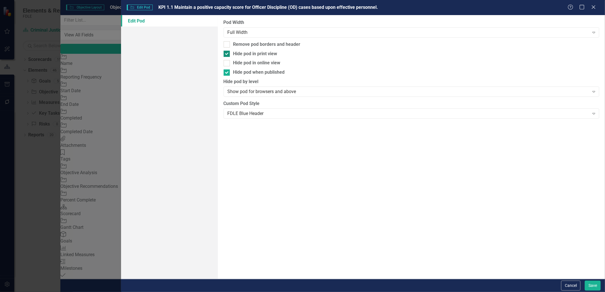
click at [229, 54] on div at bounding box center [226, 54] width 6 height 6
click at [227, 54] on input "Hide pod in print view" at bounding box center [225, 53] width 4 height 4
checkbox input "false"
click at [225, 73] on input "Hide pod when published" at bounding box center [225, 71] width 4 height 4
checkbox input "false"
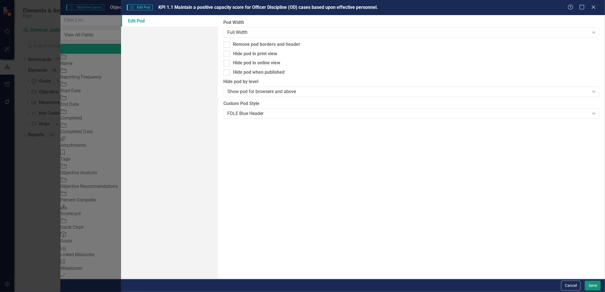
click at [591, 285] on button "Save" at bounding box center [592, 286] width 16 height 10
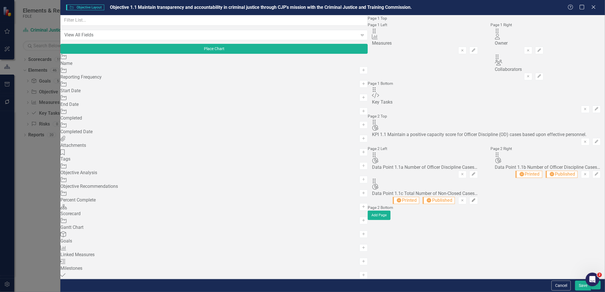
click at [469, 197] on button "Edit" at bounding box center [473, 200] width 8 height 7
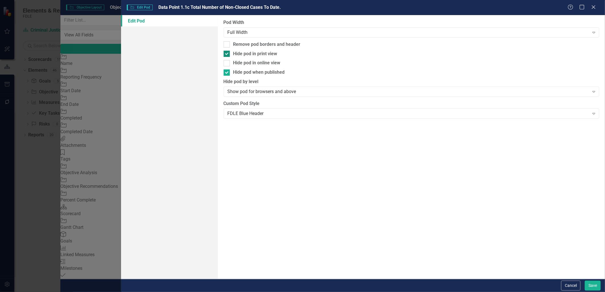
click at [228, 56] on div at bounding box center [226, 54] width 6 height 6
click at [227, 54] on input "Hide pod in print view" at bounding box center [225, 53] width 4 height 4
checkbox input "false"
click at [226, 68] on div "Pod Width Full Width Expand Remove pod borders and header Hide pod in print vie…" at bounding box center [411, 147] width 387 height 264
click at [226, 70] on input "Hide pod when published" at bounding box center [225, 71] width 4 height 4
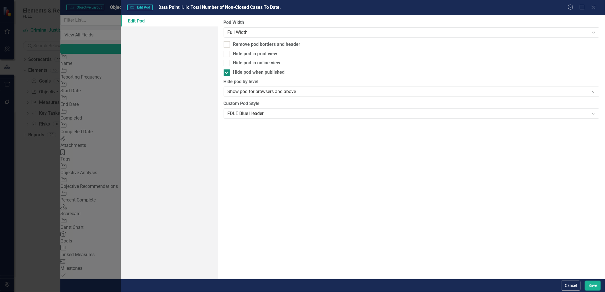
checkbox input "false"
click at [600, 288] on button "Save" at bounding box center [592, 286] width 16 height 10
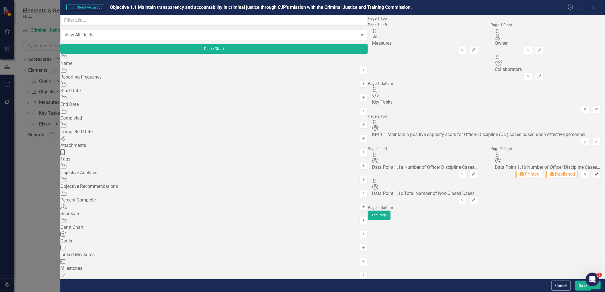
click at [594, 176] on icon "Edit" at bounding box center [596, 174] width 4 height 3
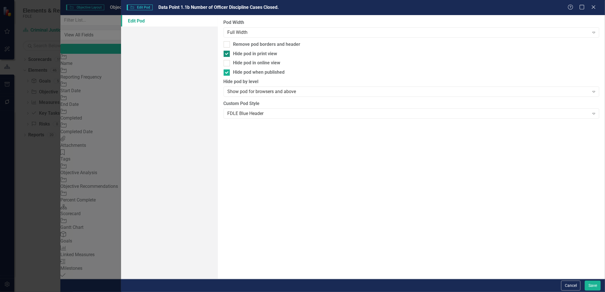
click at [229, 54] on div at bounding box center [226, 54] width 6 height 6
click at [227, 54] on input "Hide pod in print view" at bounding box center [225, 53] width 4 height 4
checkbox input "false"
click at [226, 74] on div at bounding box center [226, 72] width 6 height 6
click at [226, 73] on input "Hide pod when published" at bounding box center [225, 71] width 4 height 4
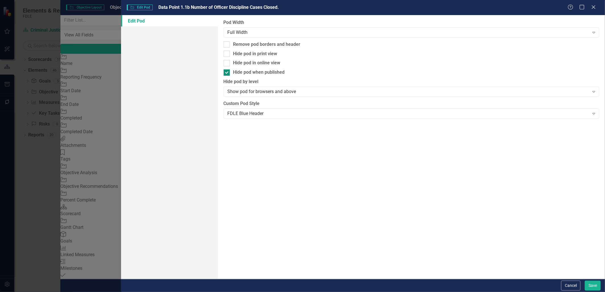
checkbox input "false"
click at [592, 286] on button "Save" at bounding box center [592, 286] width 16 height 10
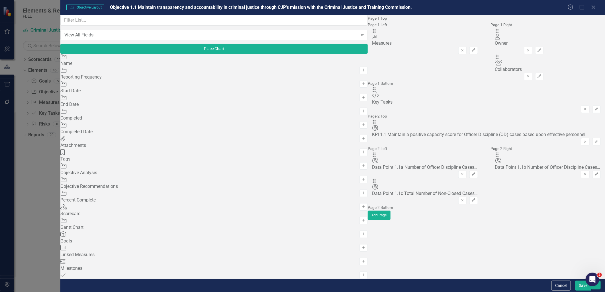
click at [582, 285] on button "Save" at bounding box center [583, 286] width 16 height 10
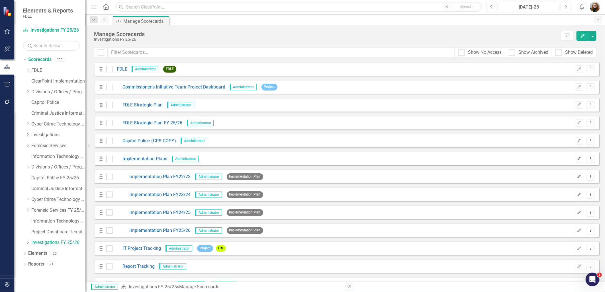
scroll to position [1771, 0]
